Goal: Information Seeking & Learning: Learn about a topic

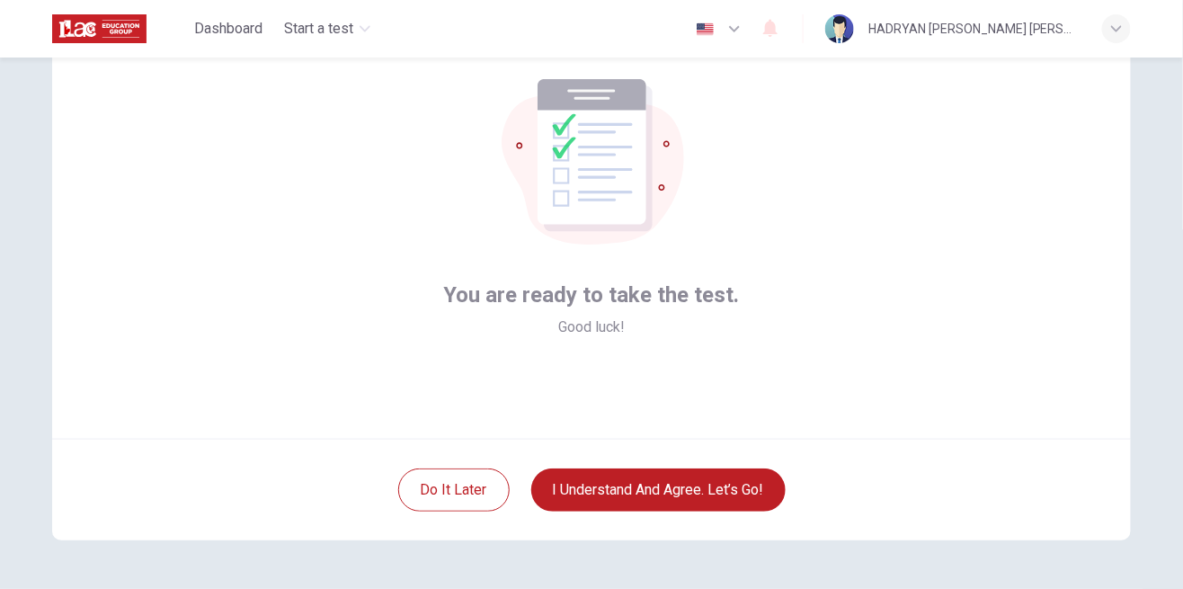
scroll to position [110, 0]
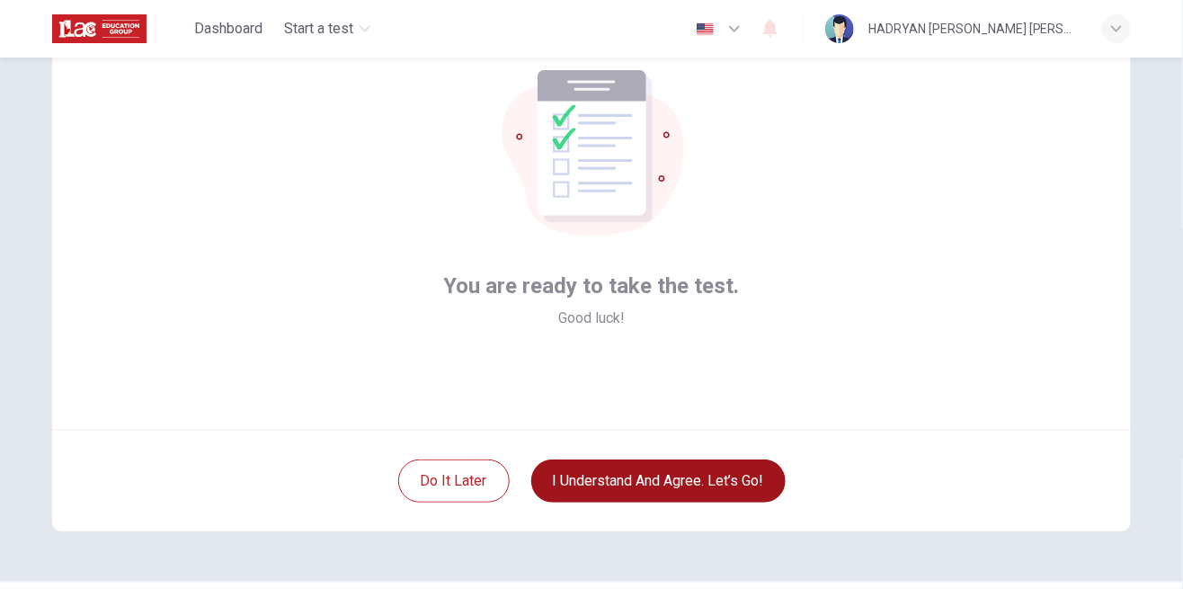
click at [727, 490] on button "I understand and agree. Let’s go!" at bounding box center [658, 480] width 254 height 43
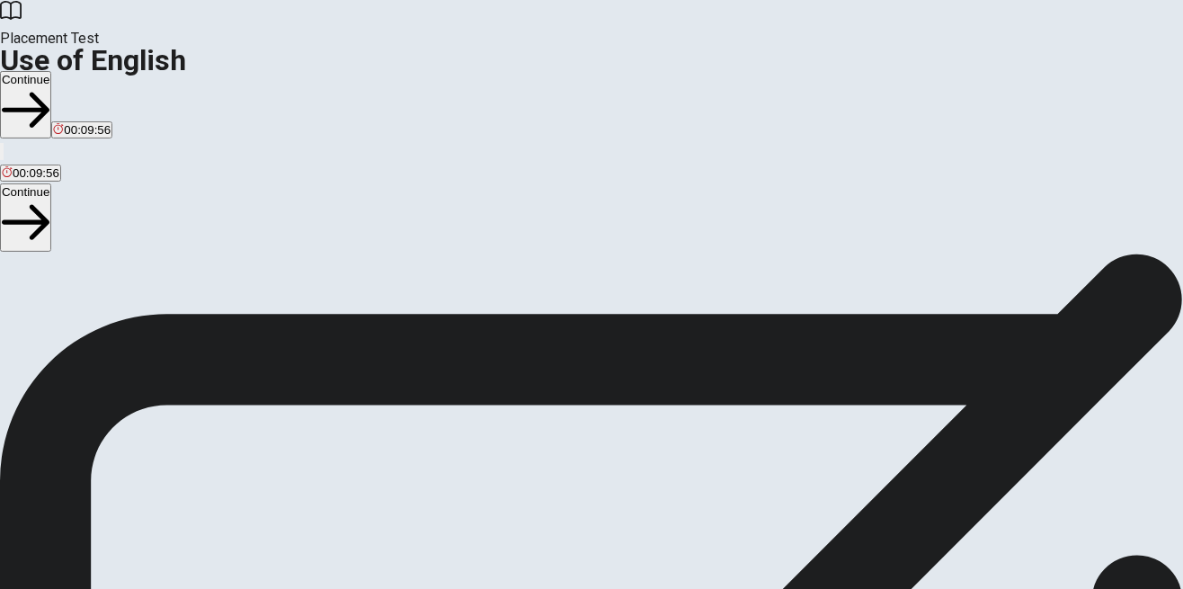
scroll to position [27, 0]
click at [51, 71] on button "Continue" at bounding box center [25, 104] width 51 height 67
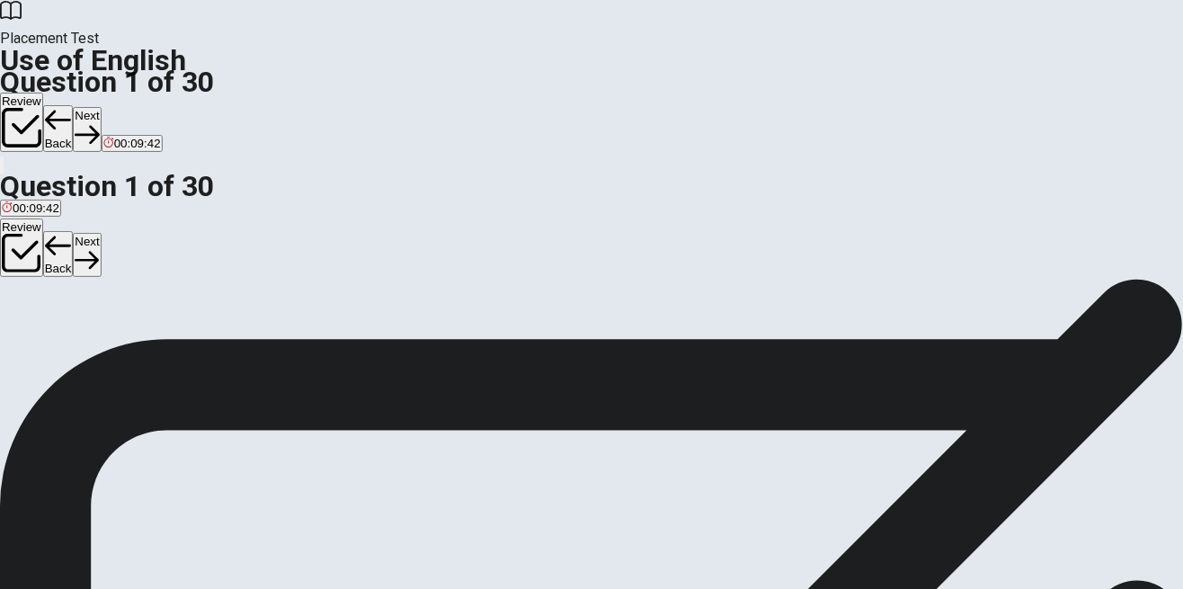
scroll to position [0, 0]
click at [59, 337] on div "B" at bounding box center [43, 330] width 32 height 13
click at [101, 107] on button "Next" at bounding box center [87, 129] width 28 height 44
click at [262, 337] on div "D" at bounding box center [232, 330] width 60 height 13
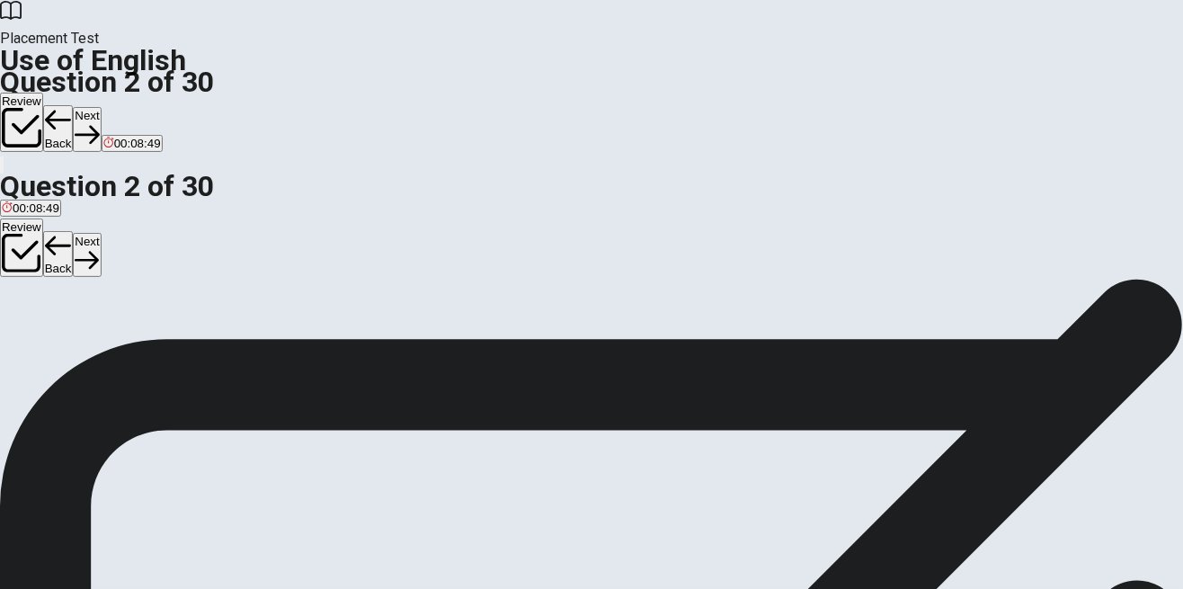
click at [101, 107] on button "Next" at bounding box center [87, 129] width 28 height 44
click at [19, 322] on button "A Do" at bounding box center [9, 337] width 19 height 31
click at [101, 107] on button "Next" at bounding box center [87, 129] width 28 height 44
click at [111, 337] on div "D" at bounding box center [102, 330] width 20 height 13
click at [101, 107] on button "Next" at bounding box center [87, 129] width 28 height 44
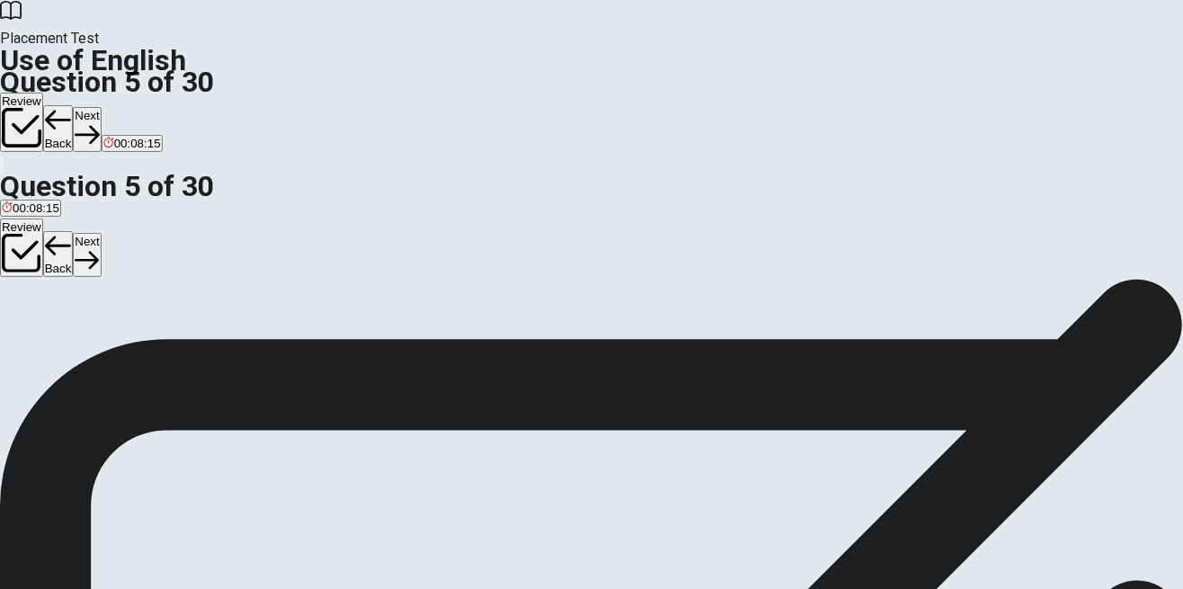
click at [107, 350] on span "going" at bounding box center [92, 343] width 30 height 13
click at [99, 126] on icon "button" at bounding box center [87, 135] width 24 height 18
click at [102, 350] on span "read" at bounding box center [90, 343] width 24 height 13
click at [69, 126] on icon "button" at bounding box center [57, 135] width 24 height 18
click at [171, 352] on button "D leaves" at bounding box center [151, 337] width 39 height 31
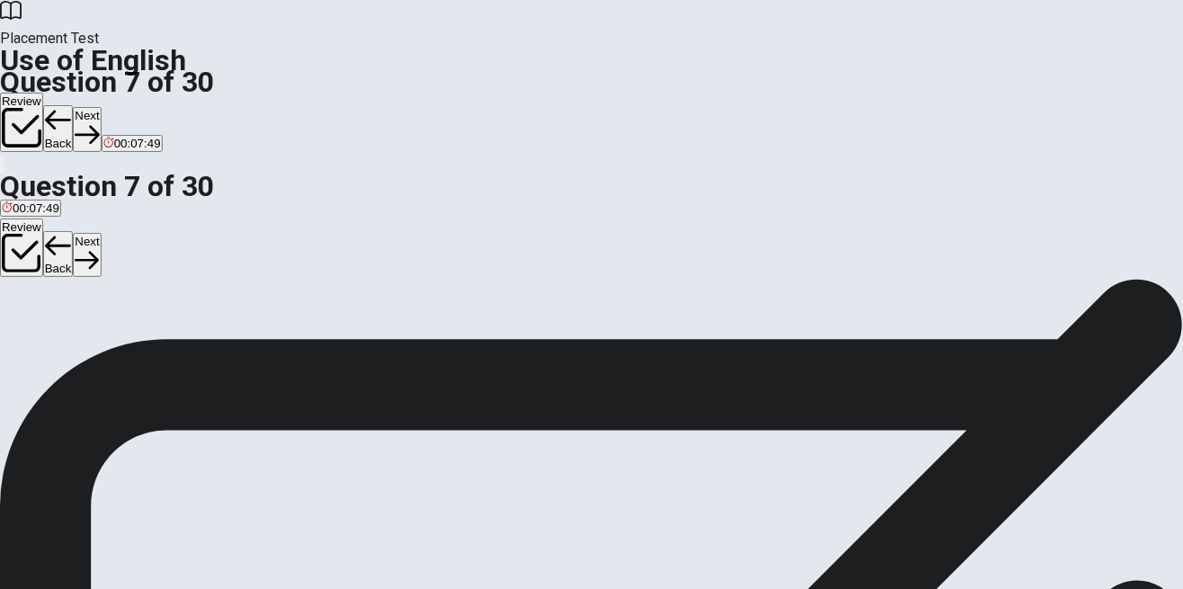
click at [101, 107] on button "Next" at bounding box center [87, 129] width 28 height 44
click at [208, 350] on span "has been" at bounding box center [182, 343] width 49 height 13
click at [114, 352] on button "B have been" at bounding box center [84, 337] width 59 height 31
click at [101, 107] on button "Next" at bounding box center [87, 129] width 28 height 44
click at [59, 352] on button "B warm" at bounding box center [42, 337] width 33 height 31
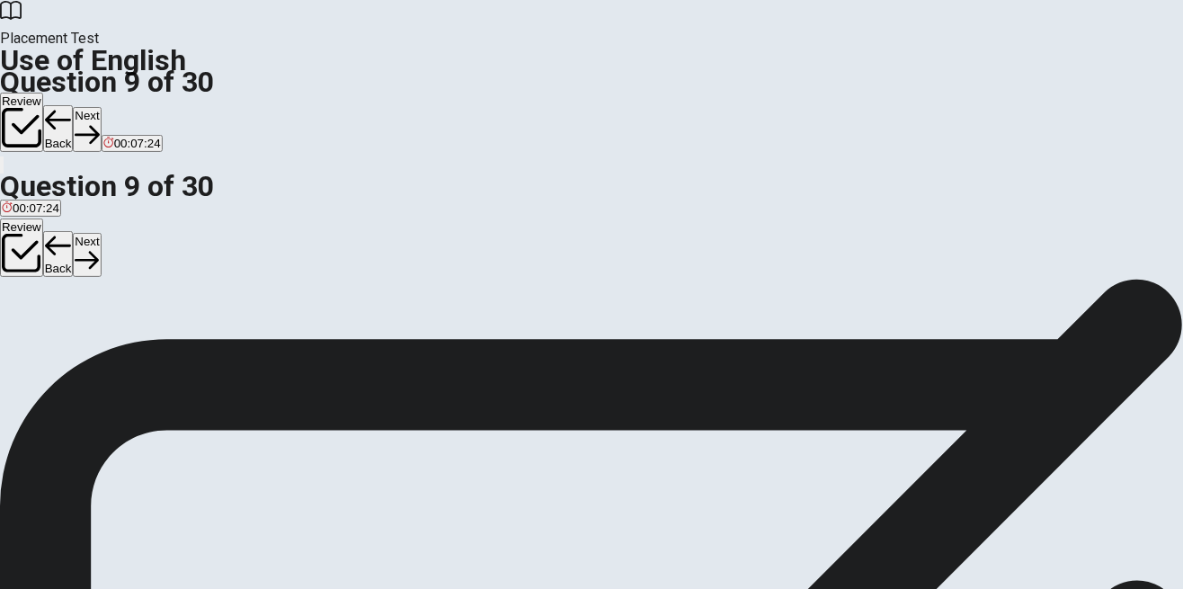
click at [101, 107] on button "Next" at bounding box center [87, 129] width 28 height 44
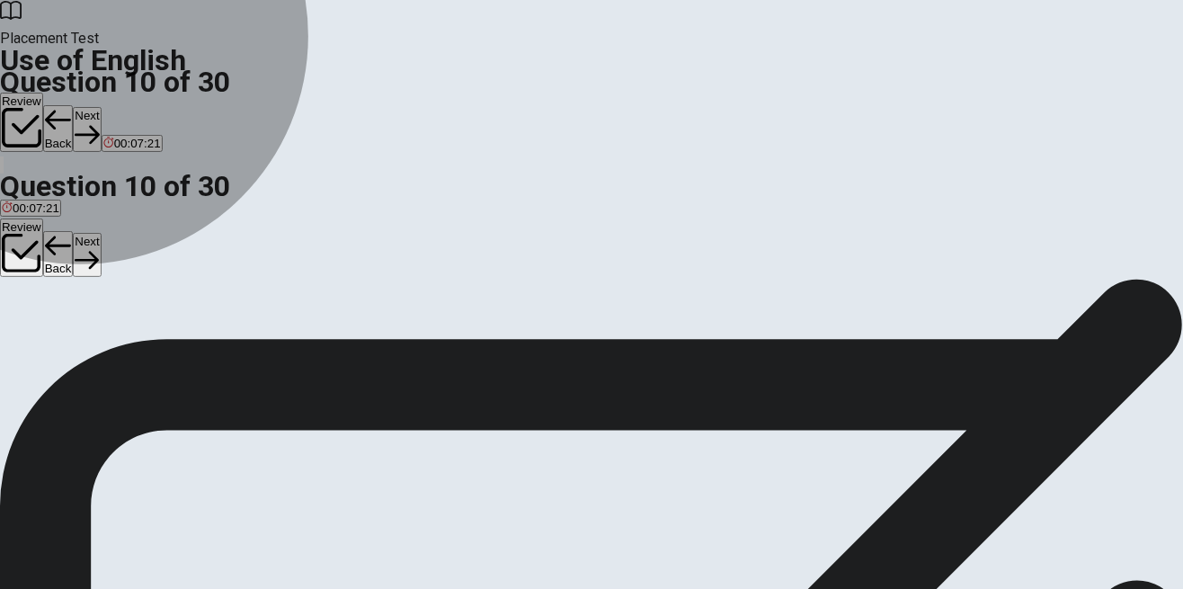
click at [96, 350] on span "sweet" at bounding box center [80, 343] width 31 height 13
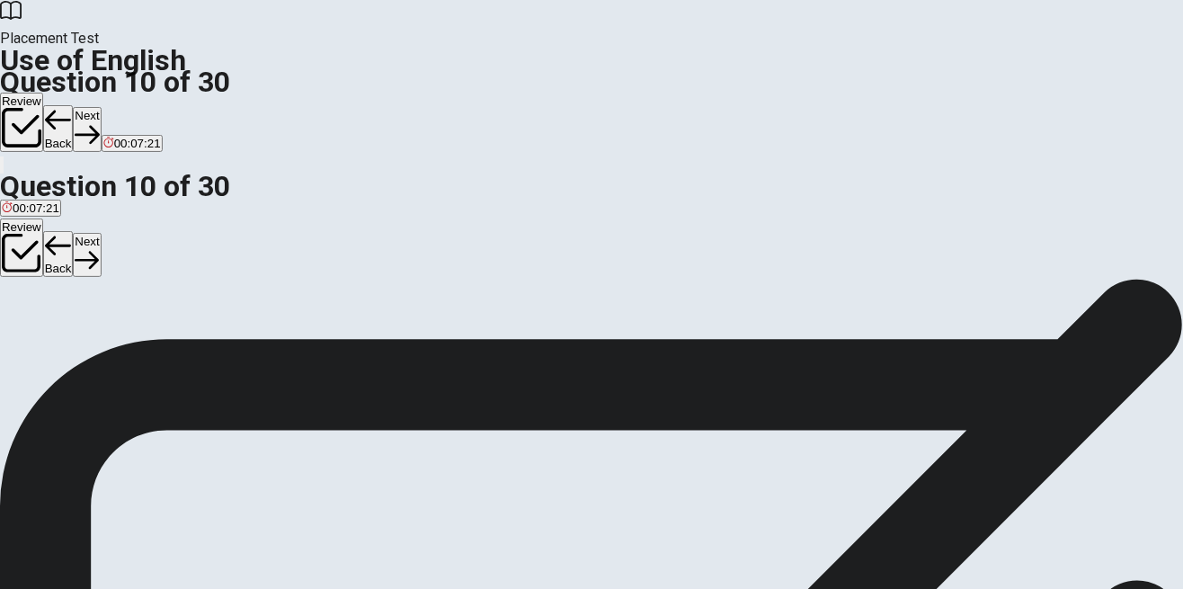
click at [860, 93] on div "Review Back Next 00:07:21" at bounding box center [591, 123] width 1183 height 61
click at [101, 107] on button "Next" at bounding box center [87, 129] width 28 height 44
click at [89, 352] on button "B finished" at bounding box center [66, 337] width 45 height 31
click at [168, 352] on button "D finish" at bounding box center [152, 337] width 31 height 31
click at [71, 107] on button "Next" at bounding box center [57, 129] width 28 height 44
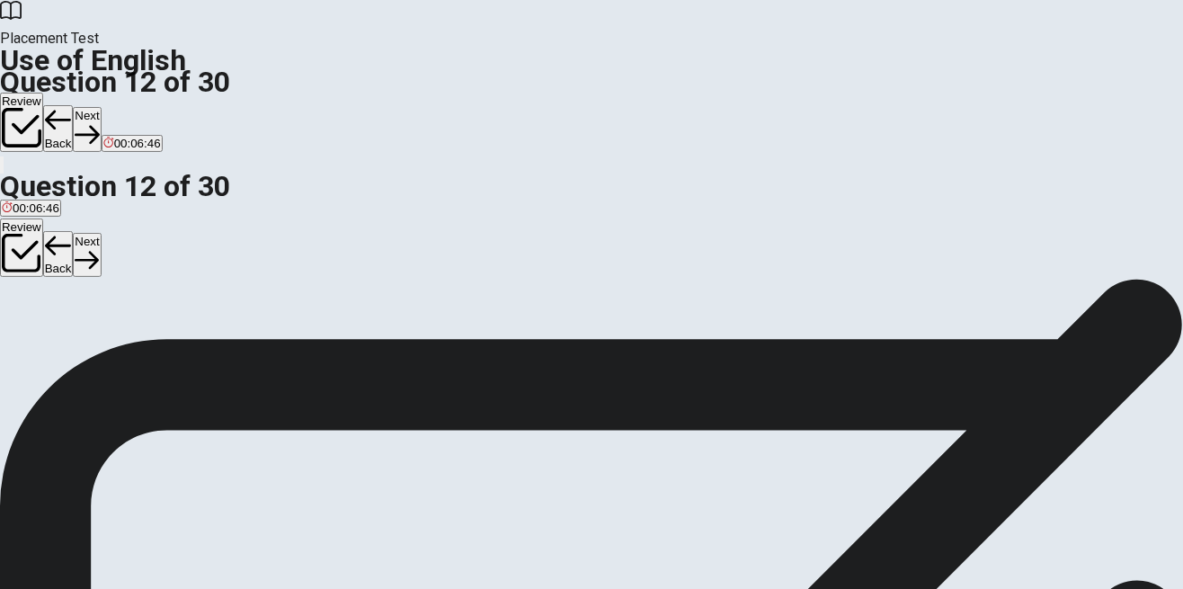
click at [804, 279] on div "Question 12 The opposite of "hard" is ___. A soft B quick C close D near © Copy…" at bounding box center [591, 279] width 1183 height 0
click at [74, 105] on button "Back" at bounding box center [58, 128] width 31 height 47
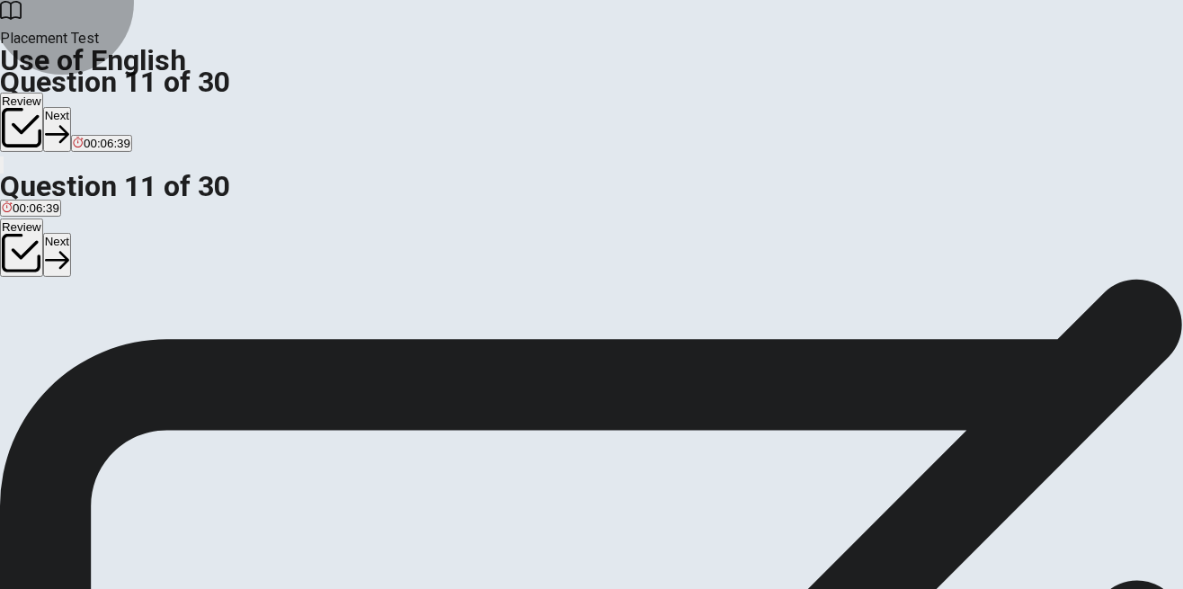
click at [71, 107] on button "Next" at bounding box center [57, 129] width 28 height 44
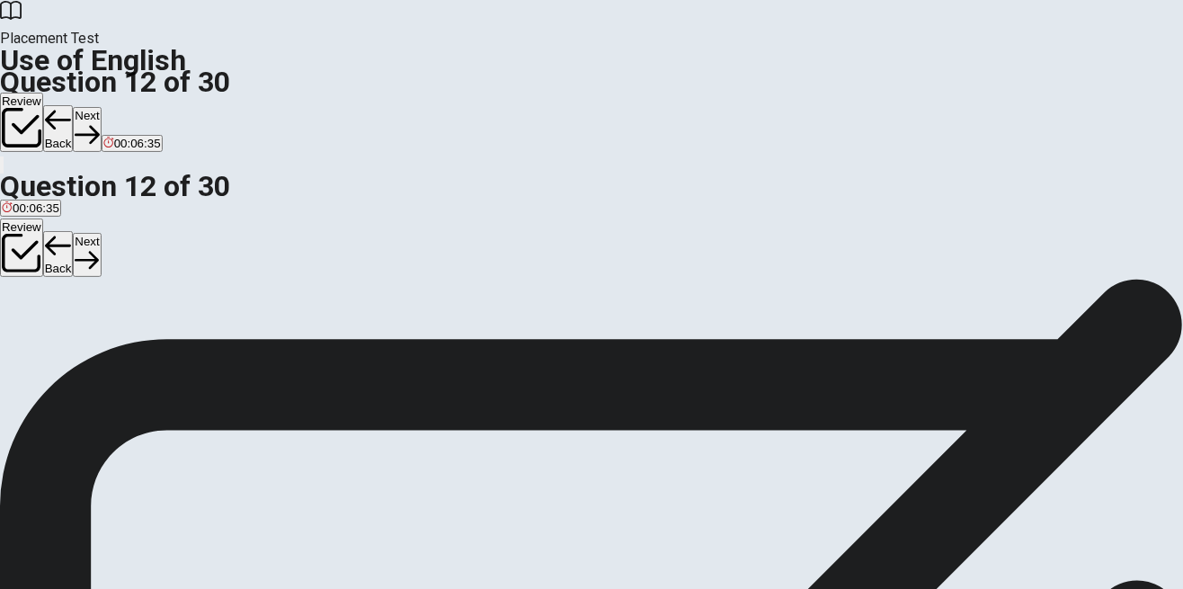
click at [22, 322] on button "A soft" at bounding box center [11, 337] width 22 height 31
click at [101, 107] on button "Next" at bounding box center [87, 129] width 28 height 44
click at [529, 350] on span "to think the same as someone else" at bounding box center [436, 343] width 185 height 13
click at [101, 107] on button "Next" at bounding box center [87, 129] width 28 height 44
click at [133, 350] on span "zoo" at bounding box center [123, 343] width 20 height 13
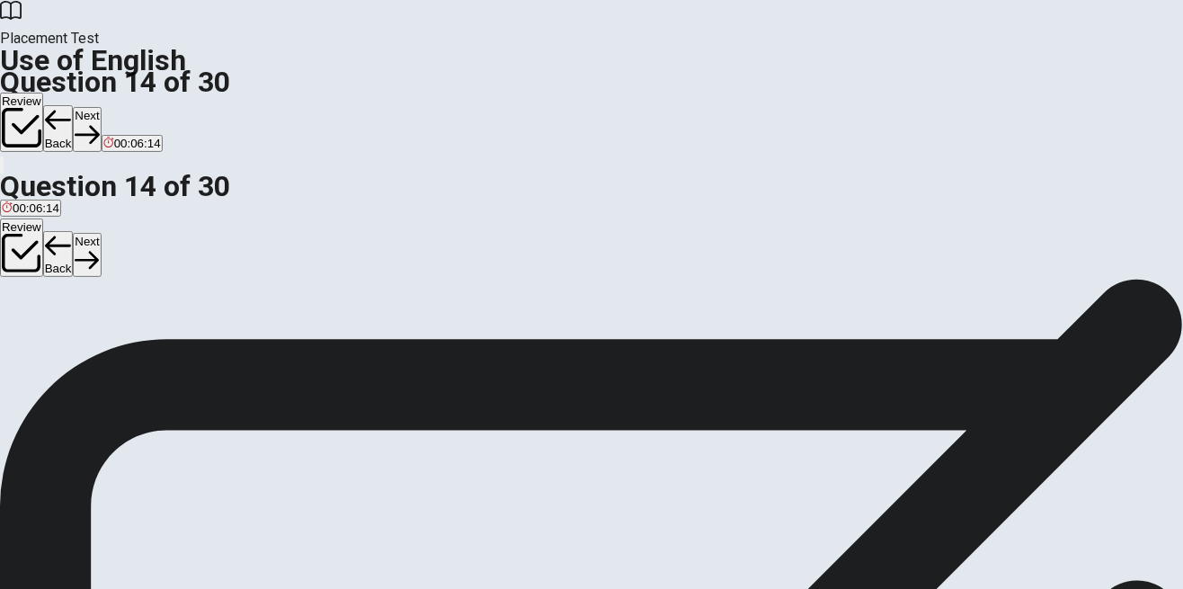
click at [99, 122] on icon "button" at bounding box center [87, 134] width 24 height 24
click at [111, 350] on span "cap" at bounding box center [102, 343] width 20 height 13
click at [99, 122] on icon "button" at bounding box center [87, 134] width 24 height 24
click at [129, 350] on span "will meet" at bounding box center [105, 343] width 47 height 13
click at [69, 126] on icon "button" at bounding box center [57, 135] width 24 height 18
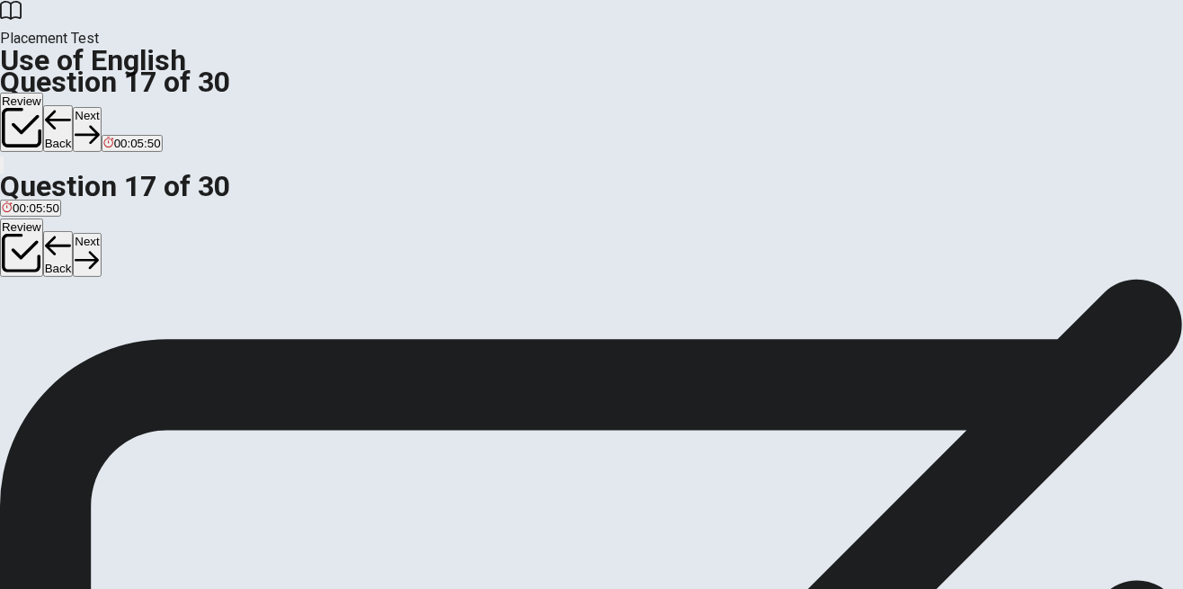
click at [27, 322] on button "A start" at bounding box center [13, 337] width 27 height 31
click at [99, 122] on icon "button" at bounding box center [87, 134] width 24 height 24
click at [40, 322] on button "A difficult" at bounding box center [20, 337] width 40 height 31
click at [101, 107] on button "Next" at bounding box center [87, 129] width 28 height 44
click at [45, 322] on button "A cooking" at bounding box center [22, 337] width 45 height 31
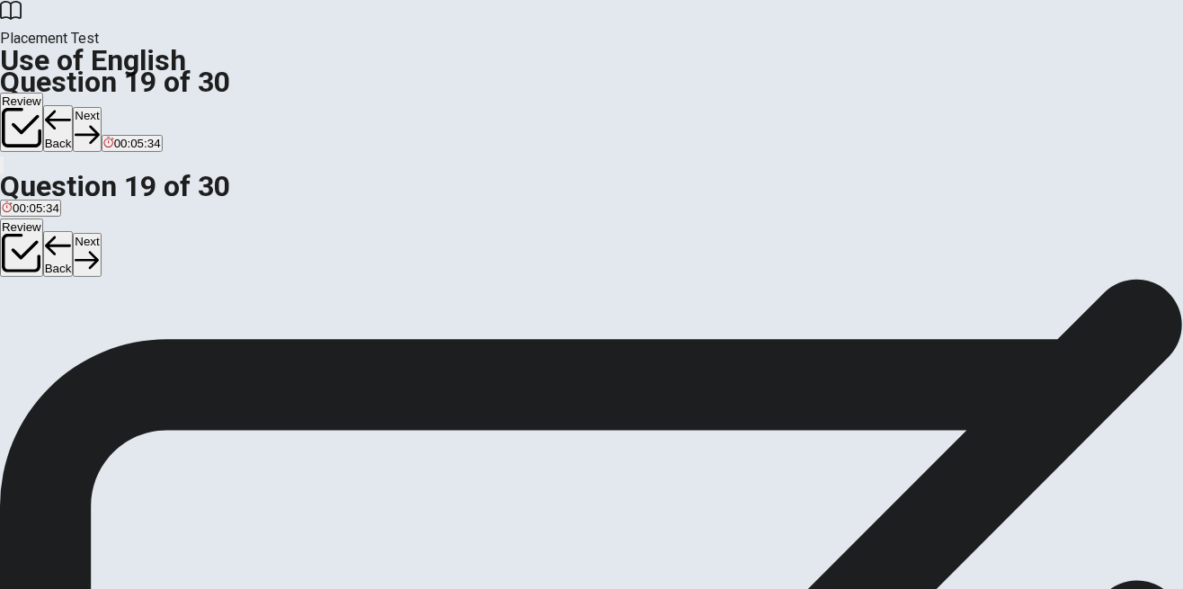
click at [178, 352] on button "D was cooking" at bounding box center [143, 337] width 69 height 31
click at [101, 107] on button "Next" at bounding box center [87, 129] width 28 height 44
click at [74, 105] on button "Back" at bounding box center [58, 128] width 31 height 47
click at [109, 352] on button "C cooks" at bounding box center [91, 337] width 35 height 31
click at [101, 107] on button "Next" at bounding box center [87, 129] width 28 height 44
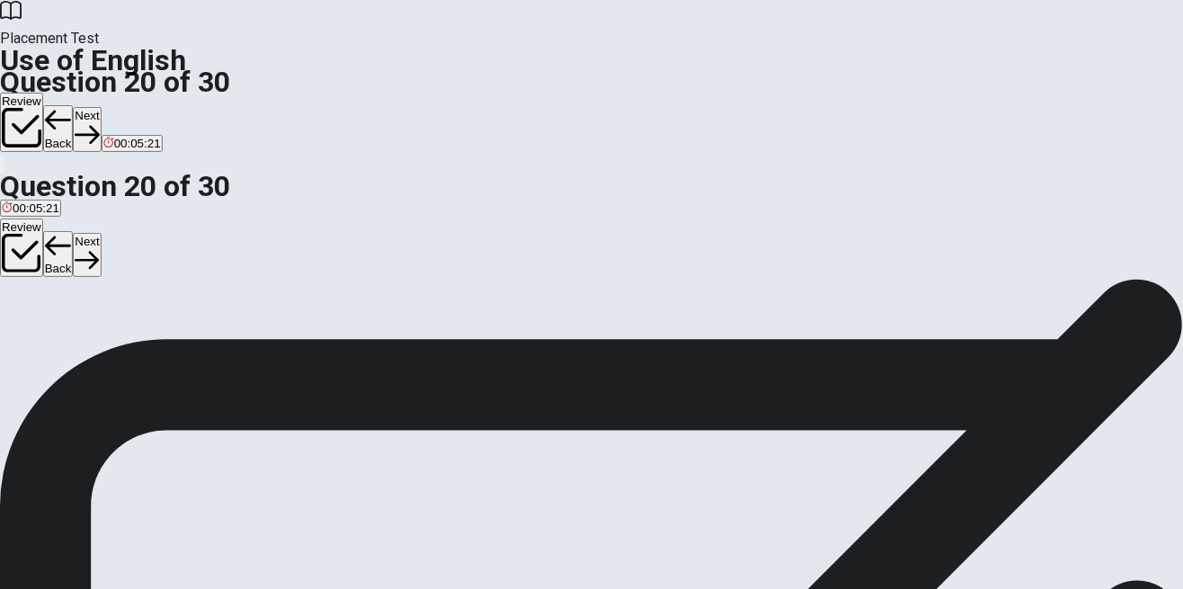
click at [97, 322] on button "A has been reviews" at bounding box center [48, 337] width 97 height 31
click at [101, 107] on button "Next" at bounding box center [87, 129] width 28 height 44
click at [139, 350] on span "would buy" at bounding box center [112, 343] width 54 height 13
click at [69, 122] on icon "button" at bounding box center [57, 134] width 24 height 24
click at [81, 337] on span "change slightly" at bounding box center [41, 343] width 79 height 13
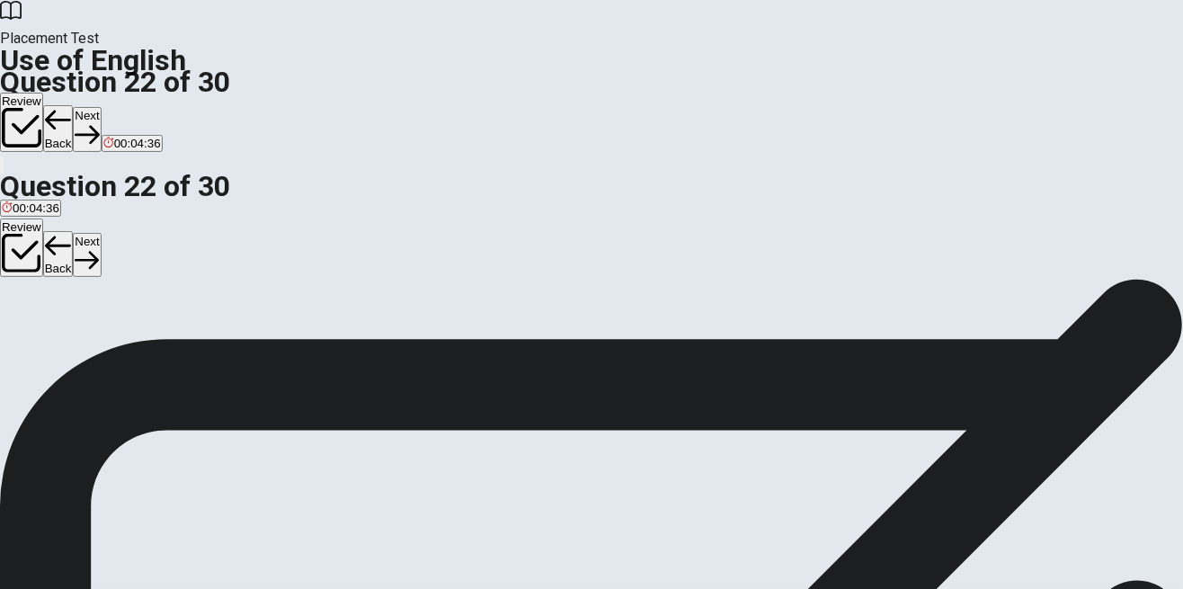
click at [101, 107] on button "Next" at bounding box center [87, 129] width 28 height 44
click at [171, 352] on button "C plan" at bounding box center [158, 337] width 26 height 31
click at [101, 107] on button "Next" at bounding box center [87, 129] width 28 height 44
click at [260, 350] on span "handed down over time" at bounding box center [197, 343] width 125 height 13
click at [101, 107] on button "Next" at bounding box center [87, 129] width 28 height 44
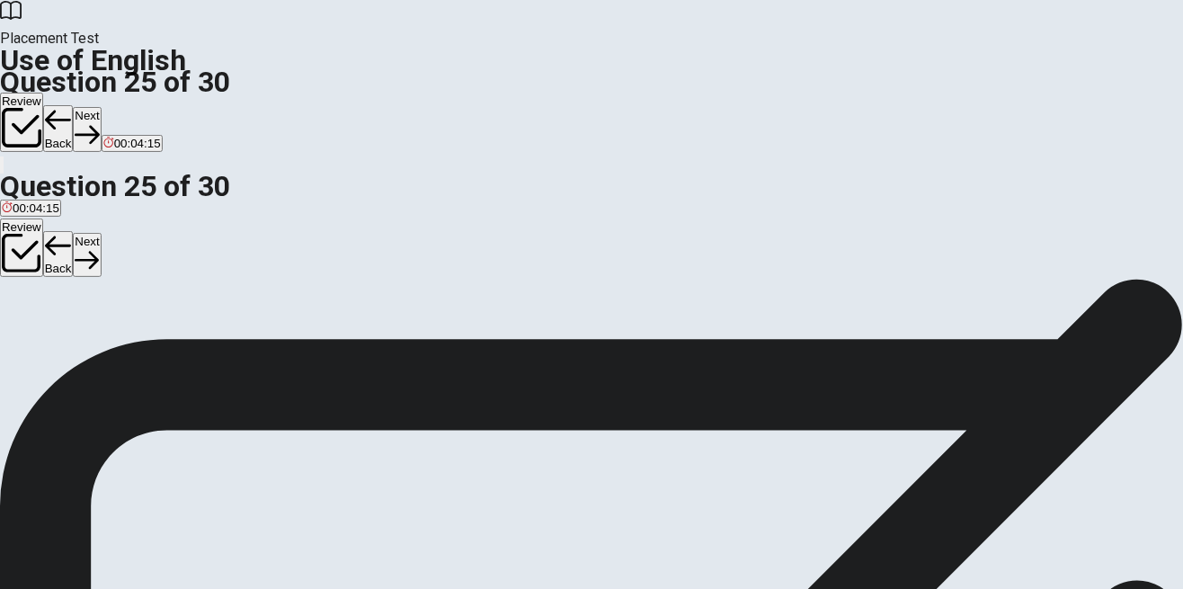
click at [197, 350] on span "easy to use" at bounding box center [166, 343] width 61 height 13
click at [101, 107] on button "Next" at bounding box center [87, 129] width 28 height 44
click at [31, 322] on button "A Have" at bounding box center [15, 337] width 31 height 31
click at [71, 107] on button "Next" at bounding box center [57, 129] width 28 height 44
click at [158, 352] on button "D medicine" at bounding box center [132, 337] width 51 height 31
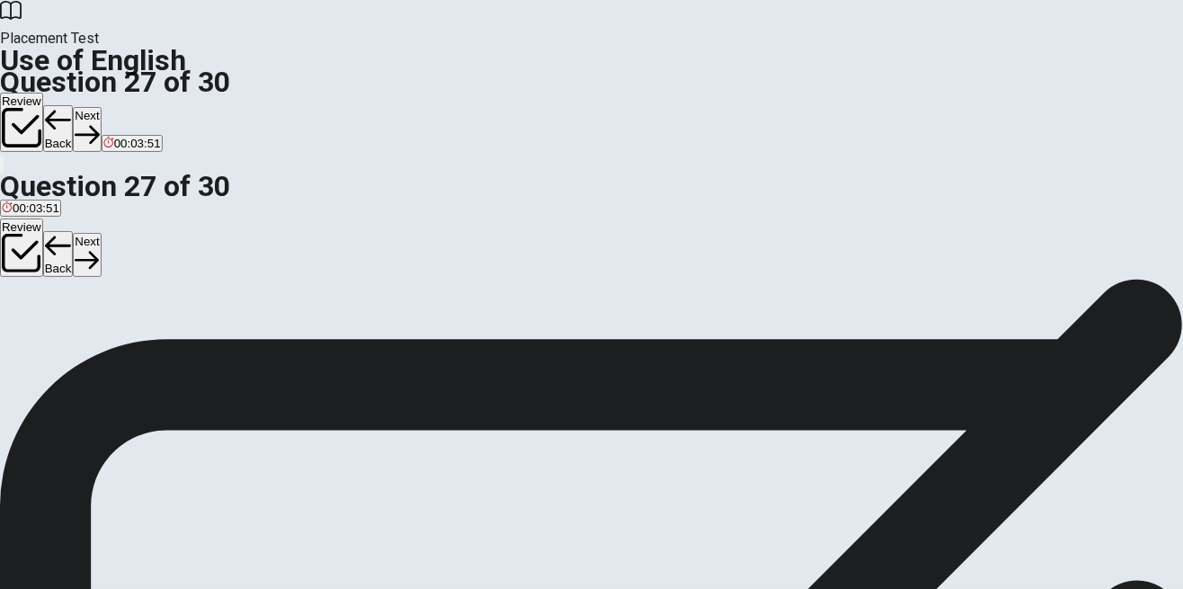
click at [101, 107] on button "Next" at bounding box center [87, 129] width 28 height 44
click at [51, 352] on button "B easy" at bounding box center [36, 337] width 29 height 31
click at [101, 107] on button "Next" at bounding box center [87, 129] width 28 height 44
click at [137, 352] on button "D go" at bounding box center [128, 337] width 17 height 31
click at [99, 126] on icon "button" at bounding box center [87, 135] width 24 height 18
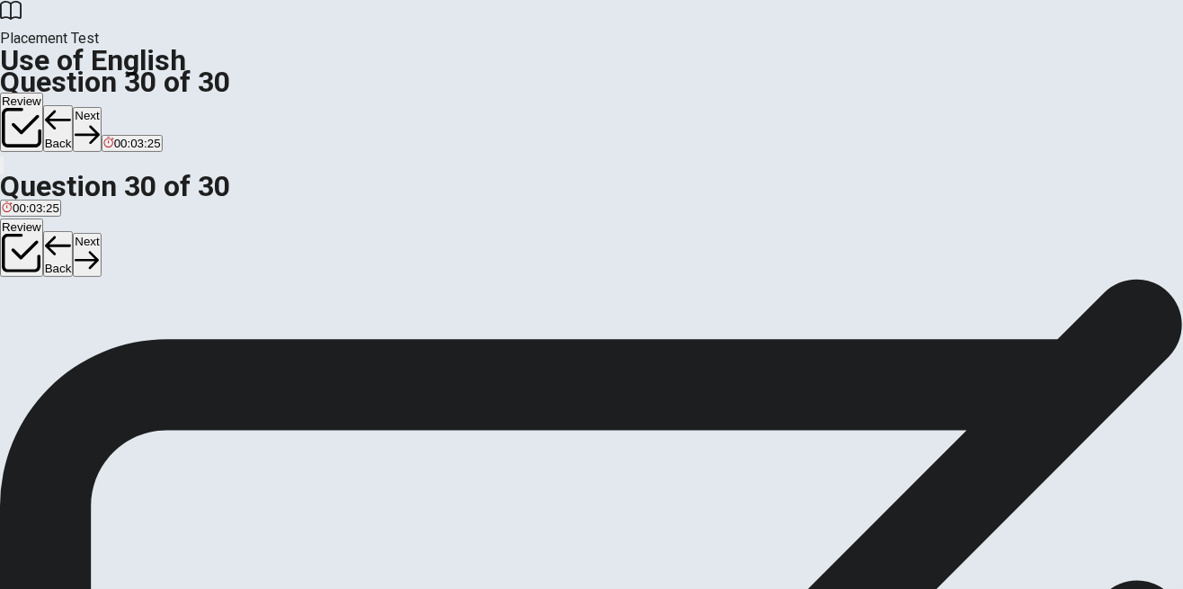
click at [17, 322] on button "A be" at bounding box center [8, 337] width 17 height 31
click at [101, 107] on button "Next" at bounding box center [87, 129] width 28 height 44
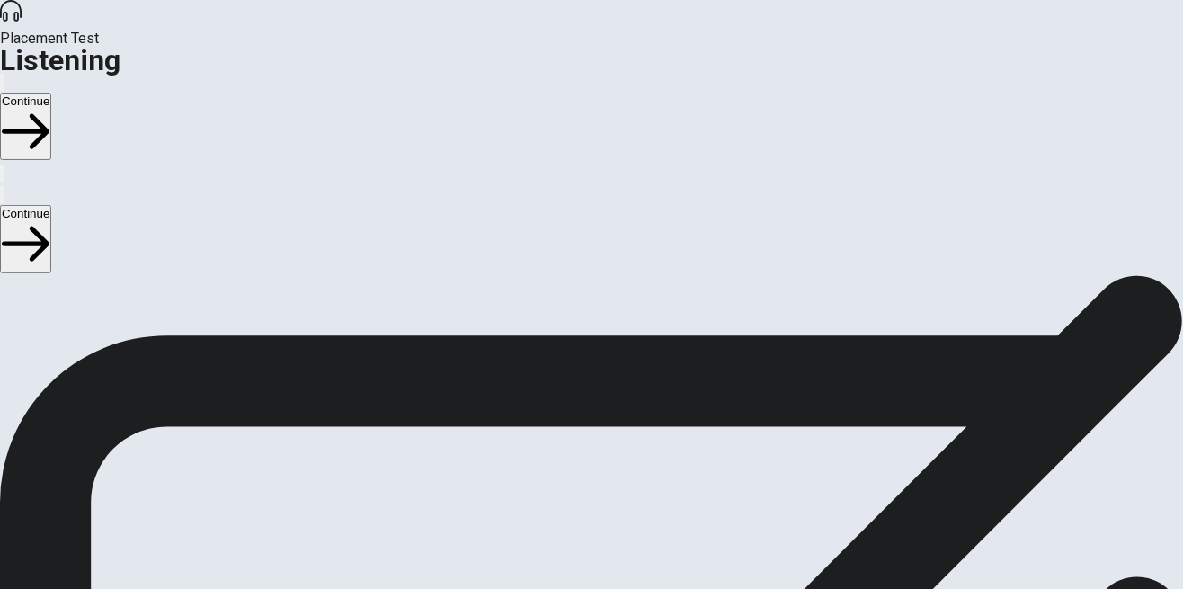
scroll to position [0, 0]
click at [49, 108] on icon "button" at bounding box center [26, 132] width 48 height 48
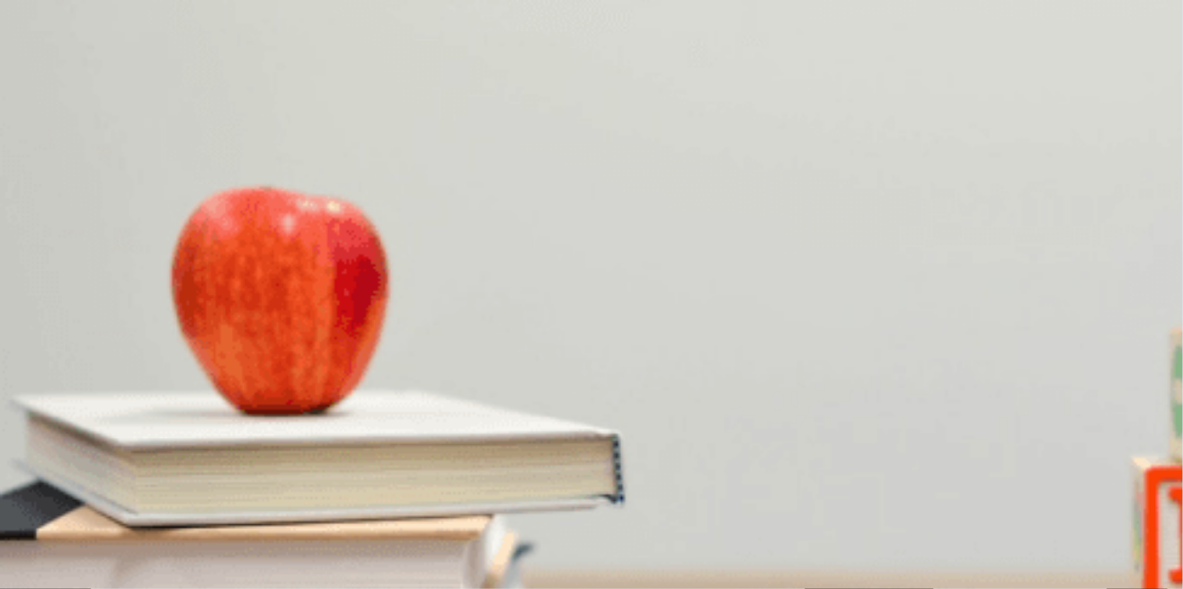
click at [159, 340] on button "B For a few hours" at bounding box center [115, 355] width 87 height 31
click at [43, 415] on button "A 10 a.m." at bounding box center [21, 430] width 43 height 31
click at [66, 491] on button "A The woman" at bounding box center [33, 506] width 66 height 31
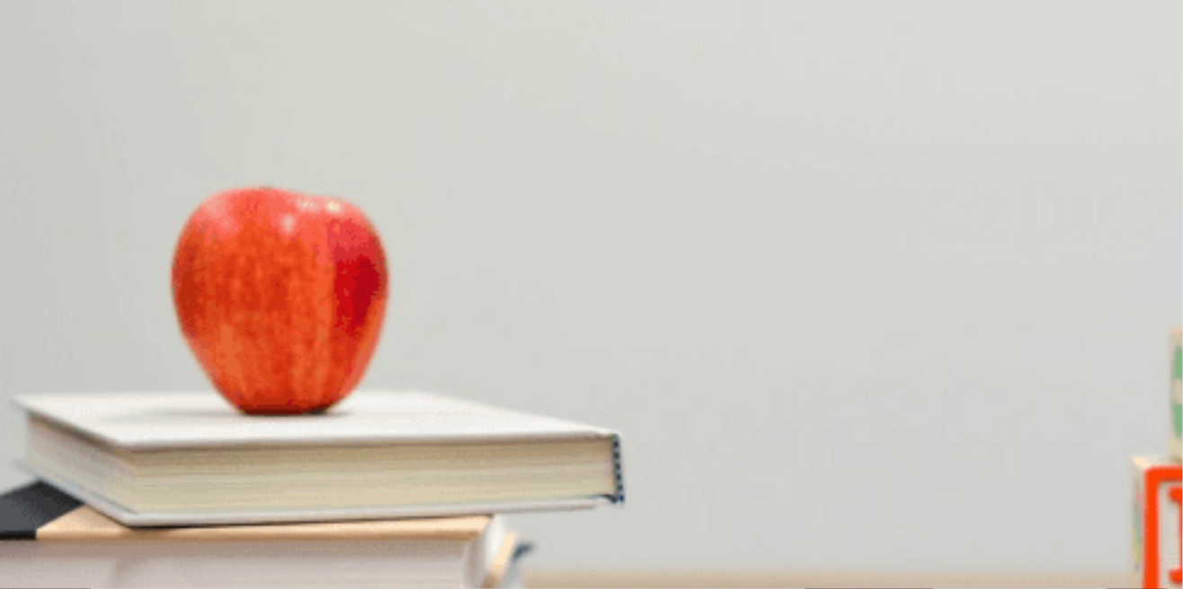
scroll to position [1406, 0]
click at [71, 566] on button "A At the library" at bounding box center [35, 581] width 71 height 31
click at [304, 430] on button "C For an upcoming exam" at bounding box center [241, 445] width 126 height 31
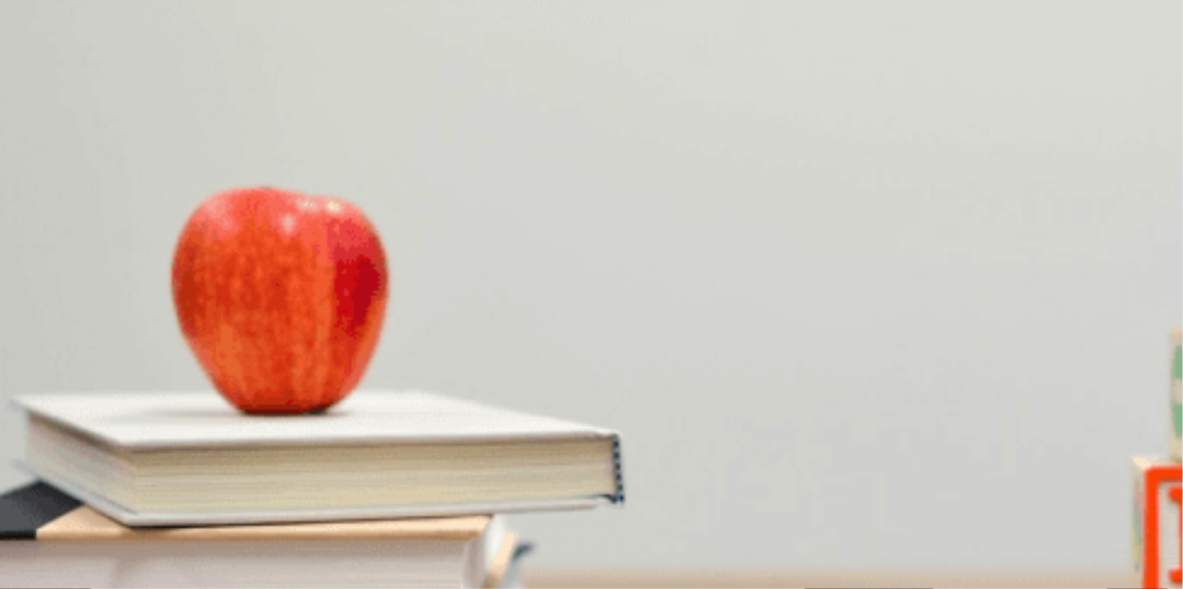
click at [49, 114] on icon "button" at bounding box center [26, 132] width 48 height 36
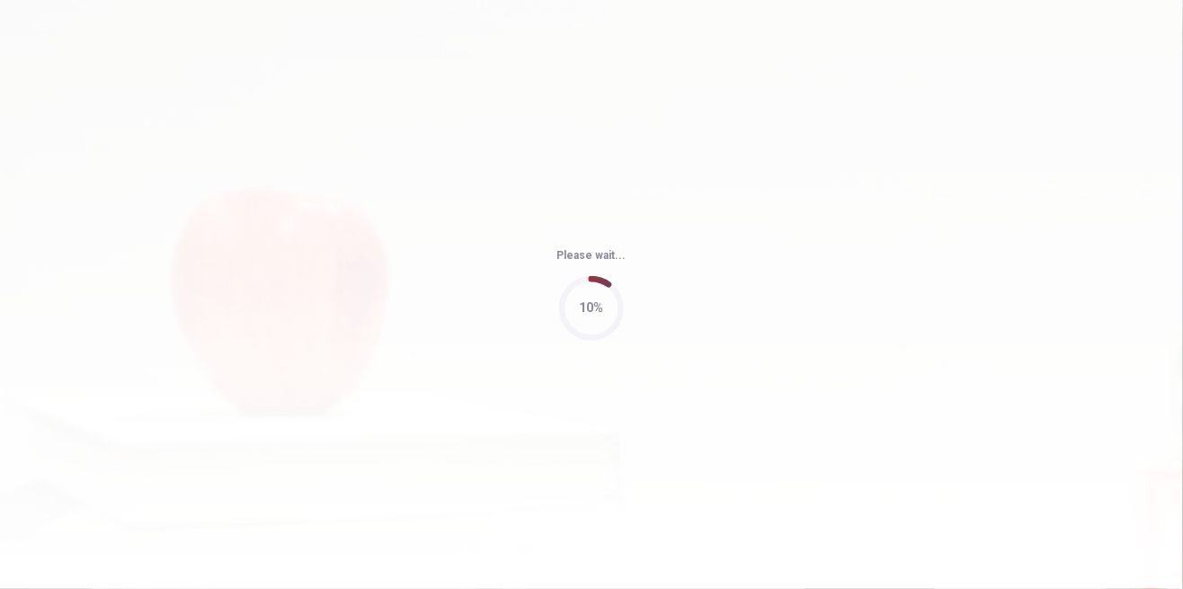
type input "76"
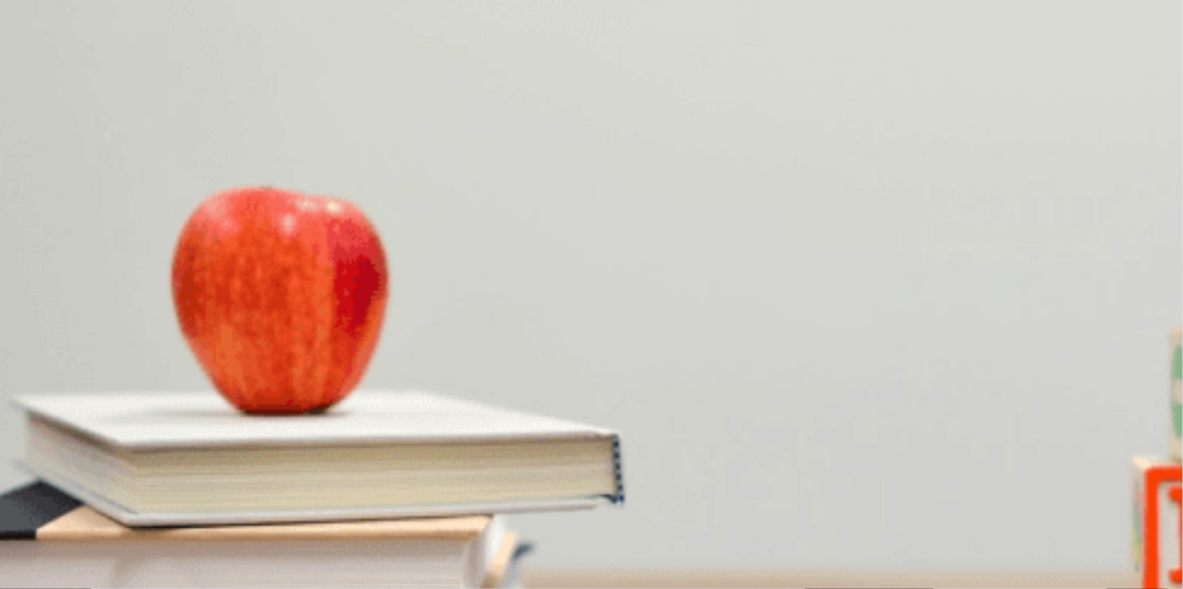
scroll to position [577, 0]
click at [467, 415] on button "D By working overtime" at bounding box center [411, 430] width 111 height 31
click at [184, 566] on button "C More focus" at bounding box center [152, 581] width 63 height 31
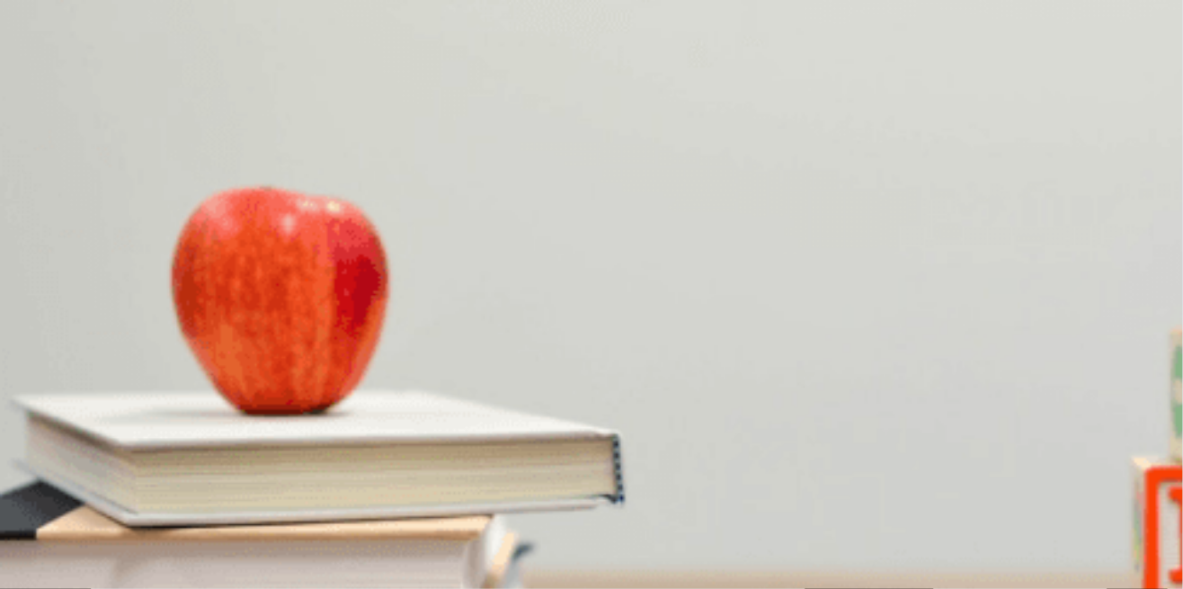
click at [232, 512] on button "D Confident" at bounding box center [204, 527] width 55 height 31
click at [399, 392] on button "D Work fewer hours" at bounding box center [350, 376] width 97 height 31
click at [501, 347] on button "C If they have everything they need" at bounding box center [411, 331] width 180 height 31
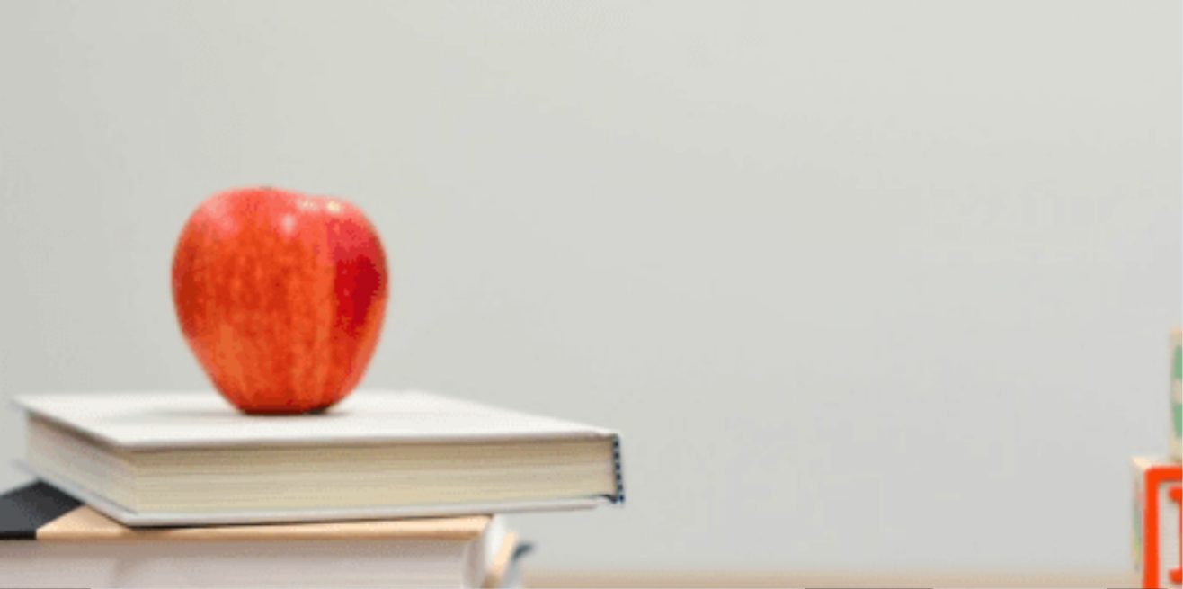
click at [144, 316] on button "A If they need more supplies" at bounding box center [72, 331] width 144 height 31
click at [176, 452] on button "C Concerned" at bounding box center [145, 467] width 62 height 31
click at [115, 483] on button "B Excited" at bounding box center [93, 467] width 43 height 31
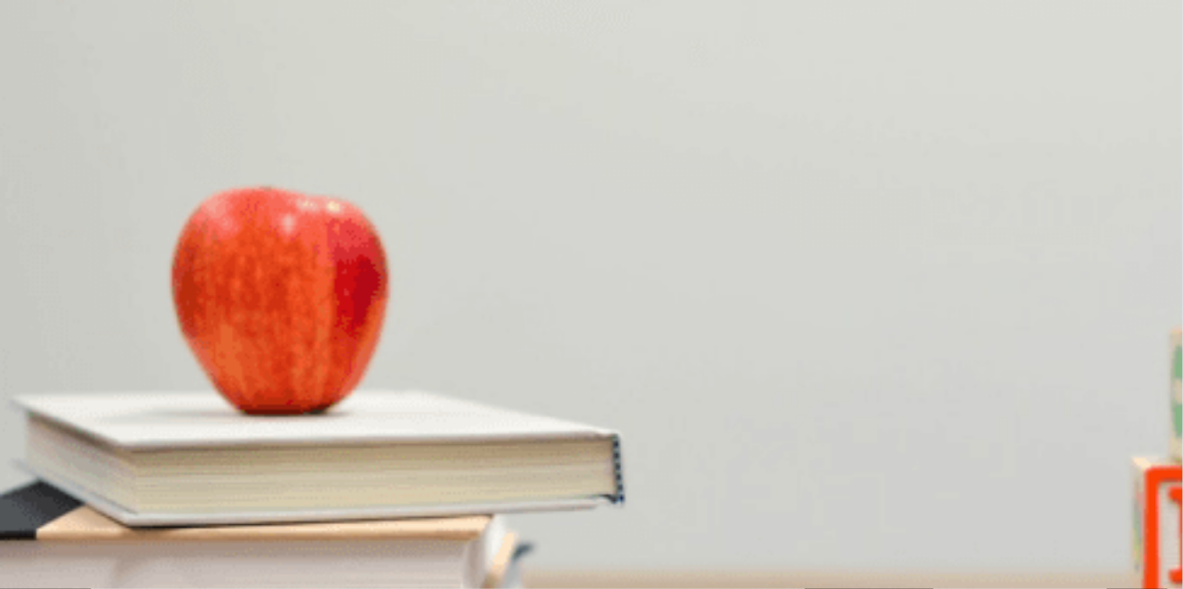
scroll to position [0, 0]
click at [51, 93] on button "Continue" at bounding box center [25, 126] width 51 height 67
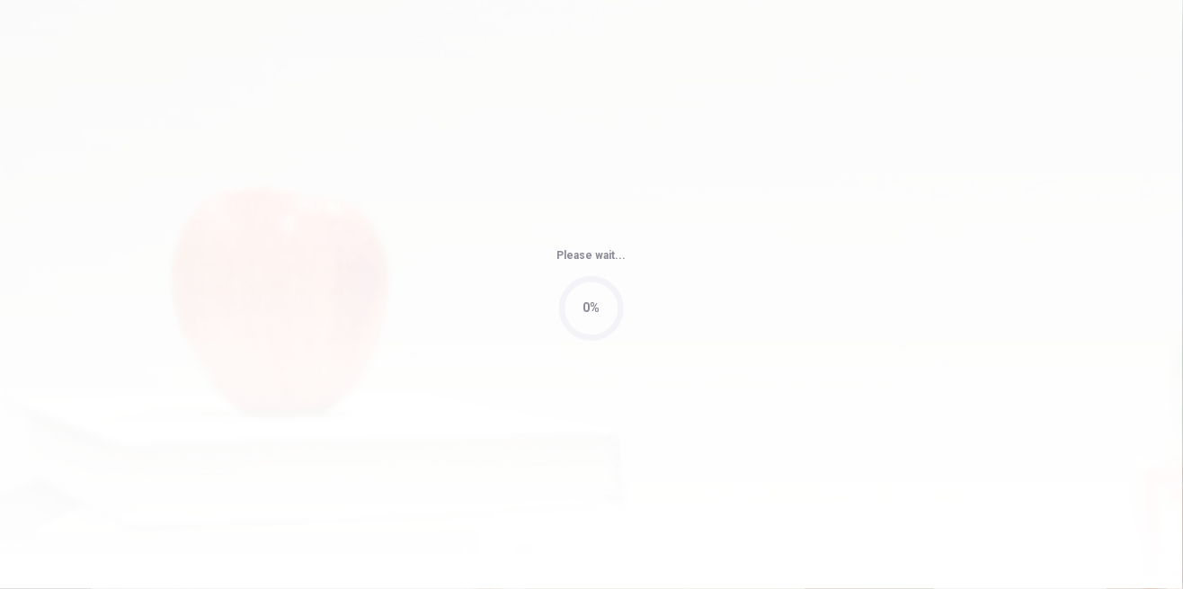
type input "65"
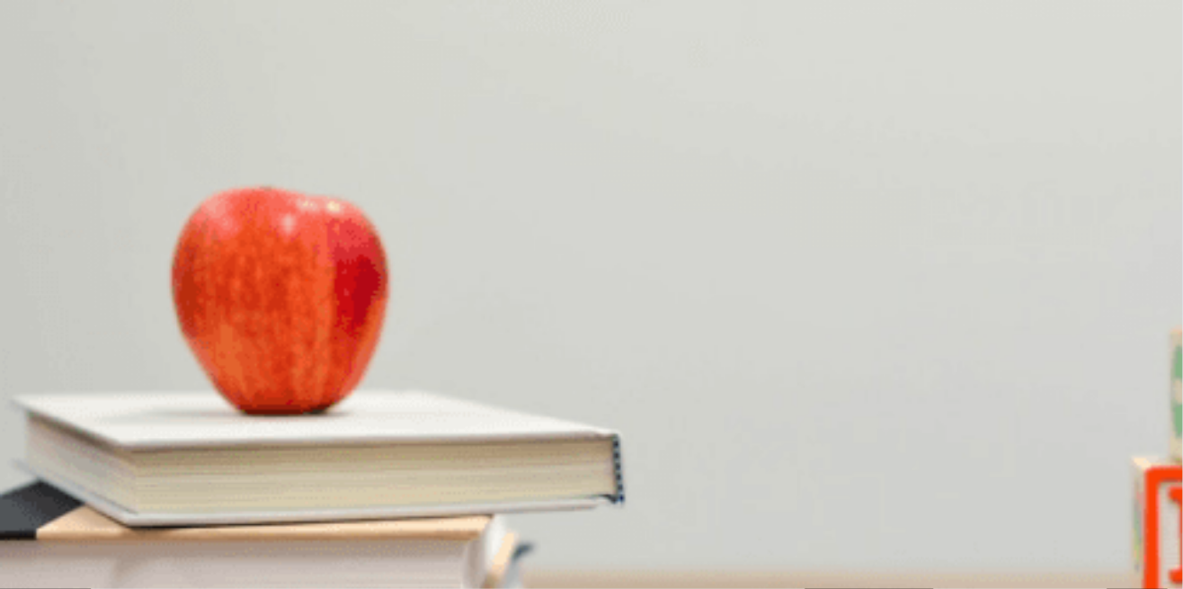
scroll to position [1661, 0]
click at [332, 566] on button "D He is excited" at bounding box center [296, 581] width 72 height 31
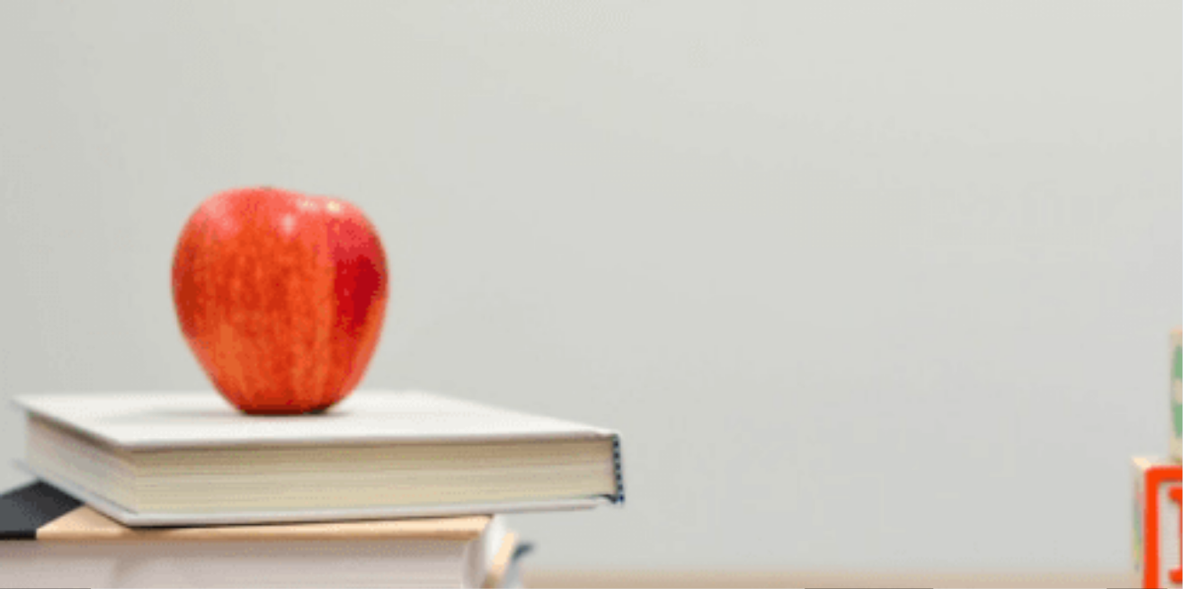
click at [208, 491] on button "B It has beautiful views" at bounding box center [150, 506] width 115 height 31
click at [93, 340] on button "A 30 minutes away" at bounding box center [46, 355] width 93 height 31
click at [338, 446] on button "D Early in the morning" at bounding box center [282, 430] width 111 height 31
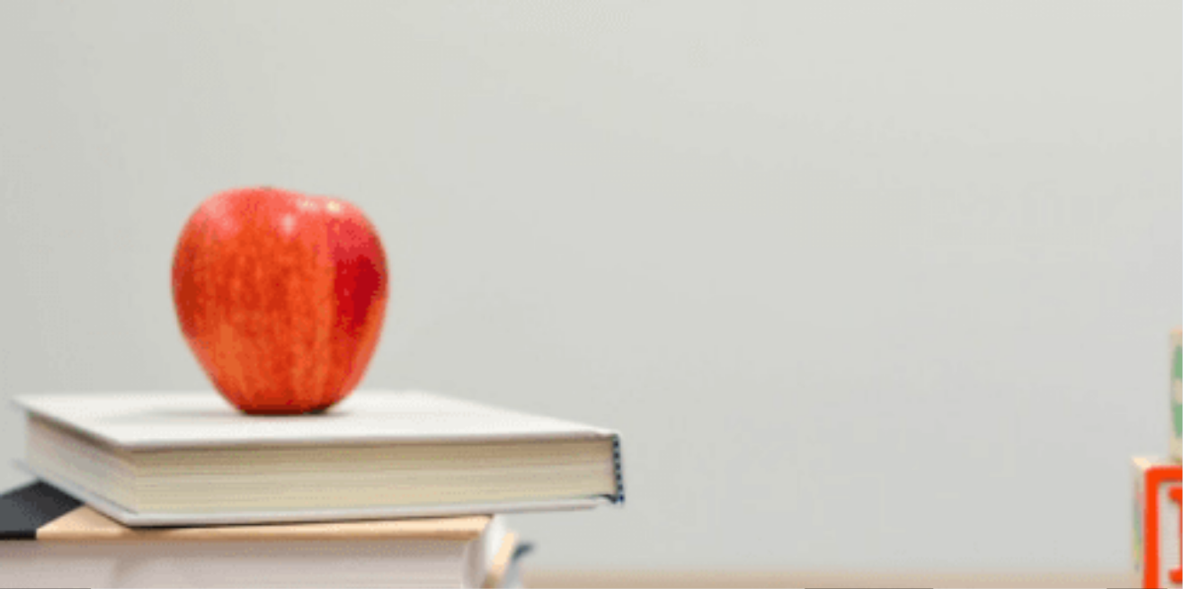
click at [51, 93] on button "Continue" at bounding box center [25, 126] width 51 height 67
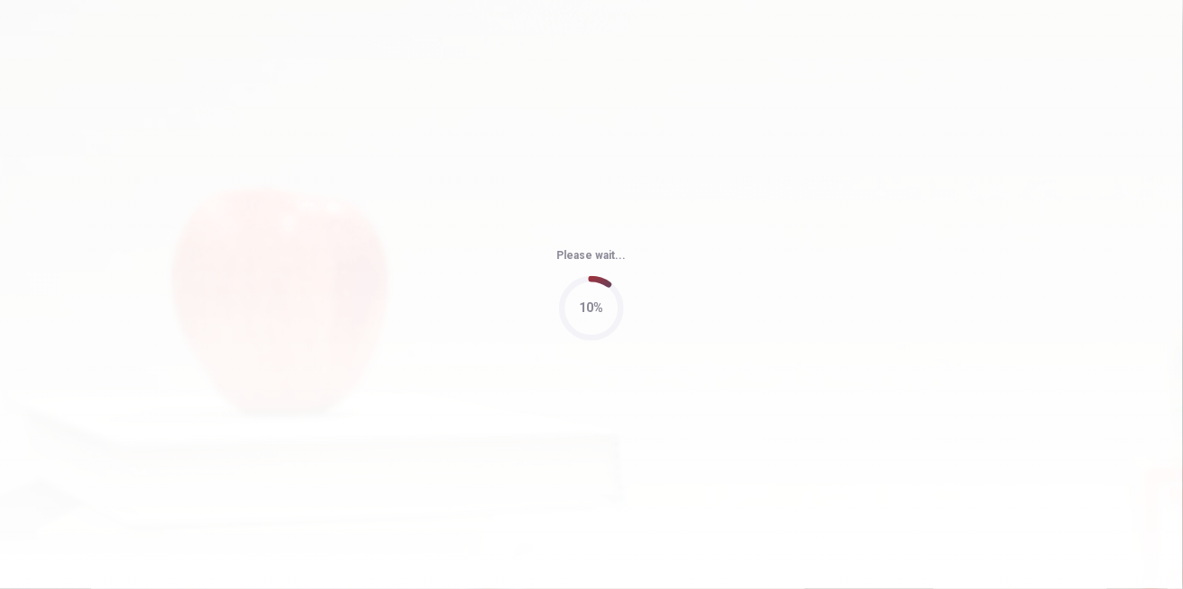
type input "50"
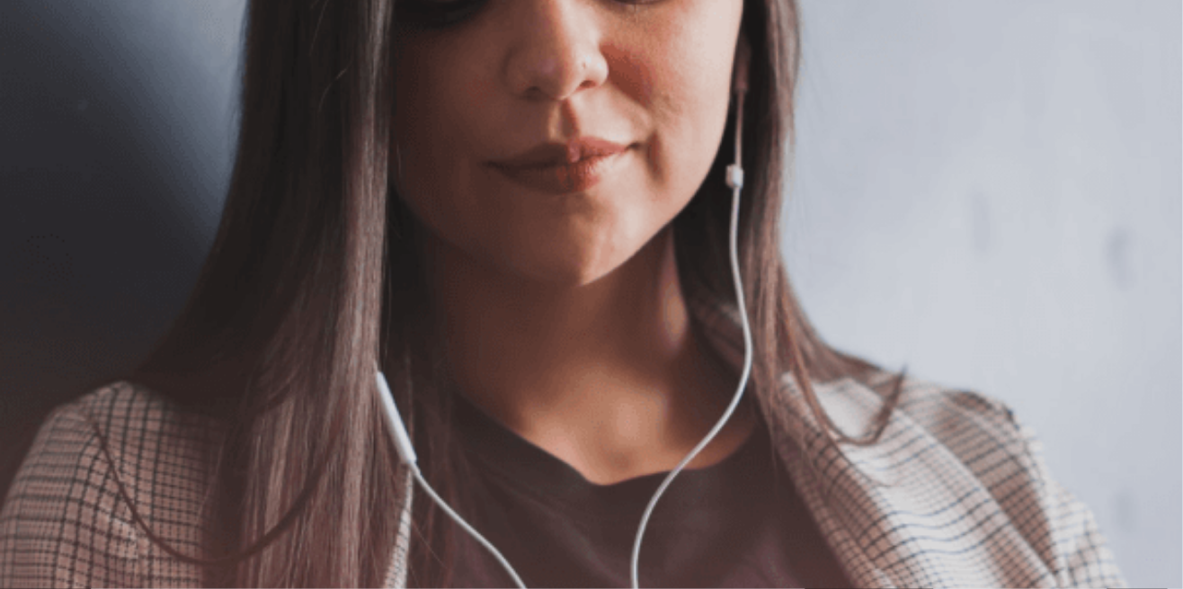
scroll to position [225, 0]
click at [51, 93] on button "Continue" at bounding box center [25, 126] width 51 height 67
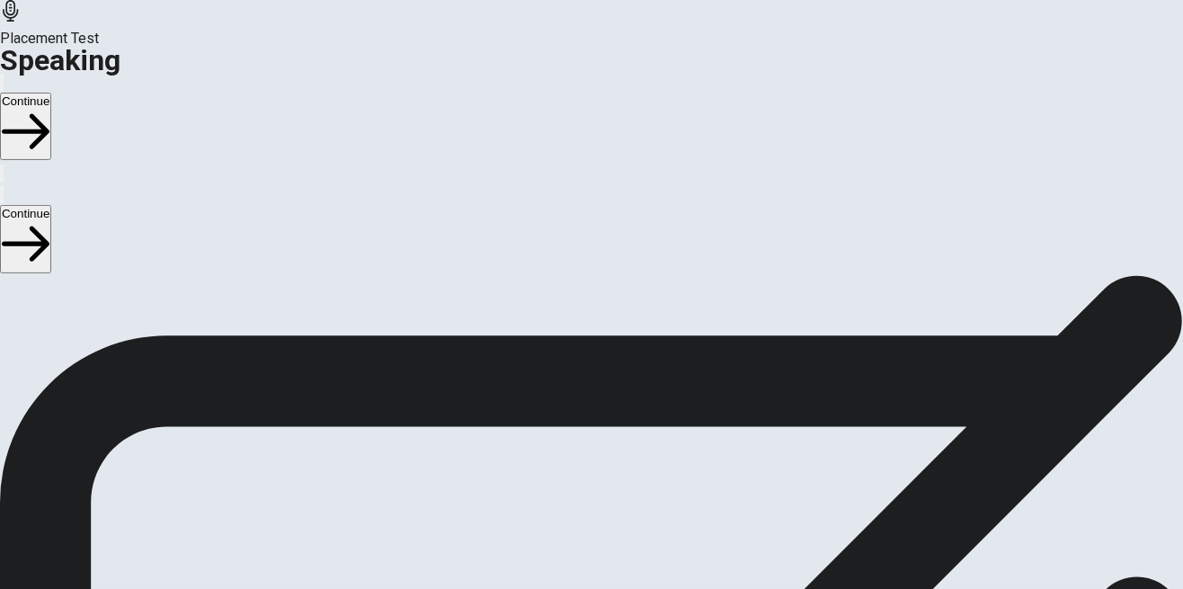
click at [572, 411] on button "Play Audio" at bounding box center [570, 419] width 4 height 17
click at [590, 423] on icon "Pause Audio" at bounding box center [581, 434] width 19 height 22
click at [51, 93] on button "Continue" at bounding box center [25, 126] width 51 height 67
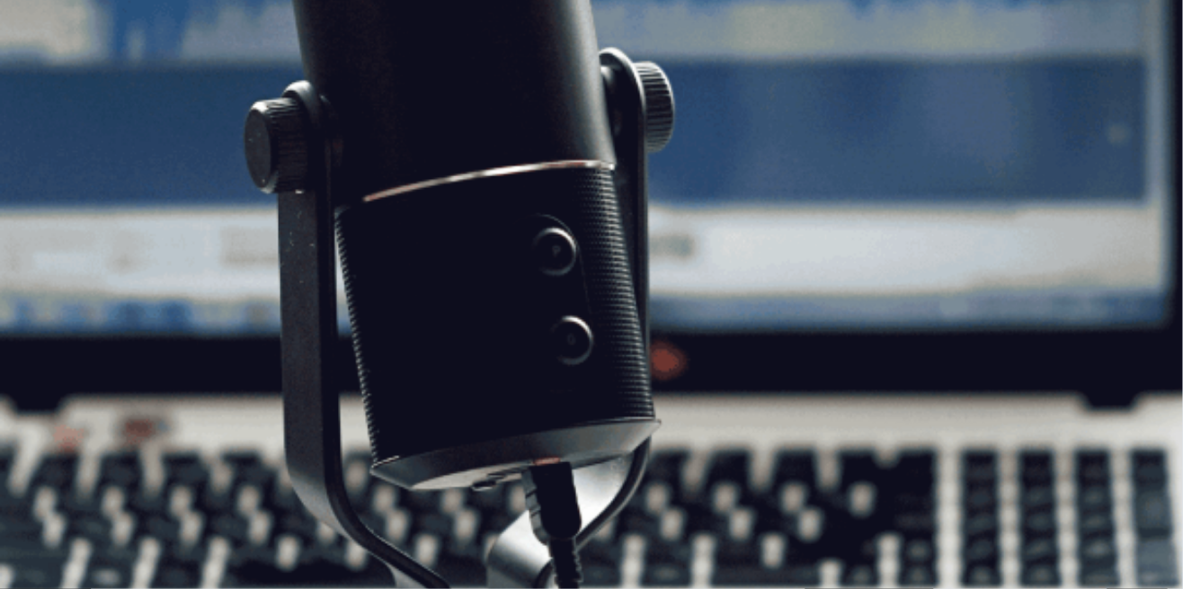
click at [51, 93] on button "Continue" at bounding box center [25, 126] width 51 height 67
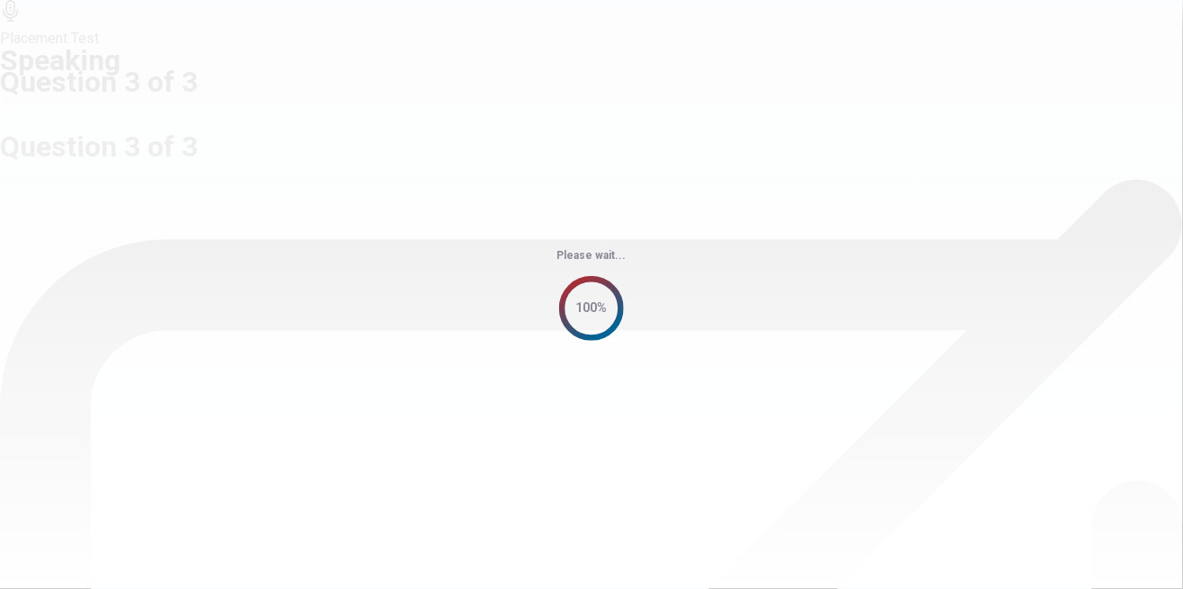
scroll to position [0, 0]
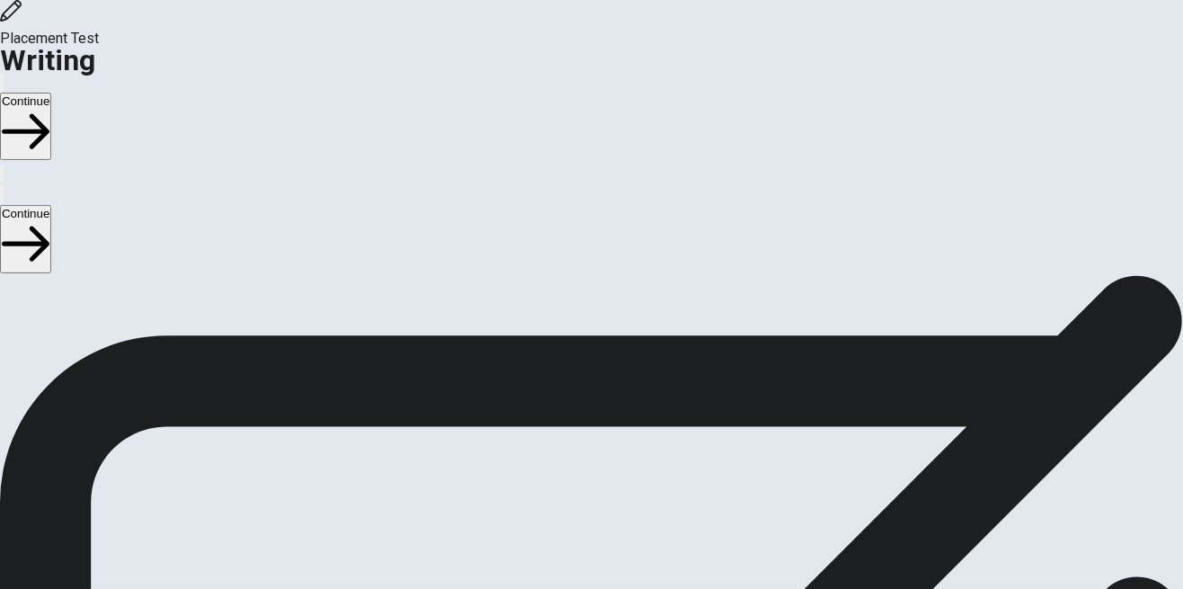
click at [51, 93] on button "Continue" at bounding box center [25, 126] width 51 height 67
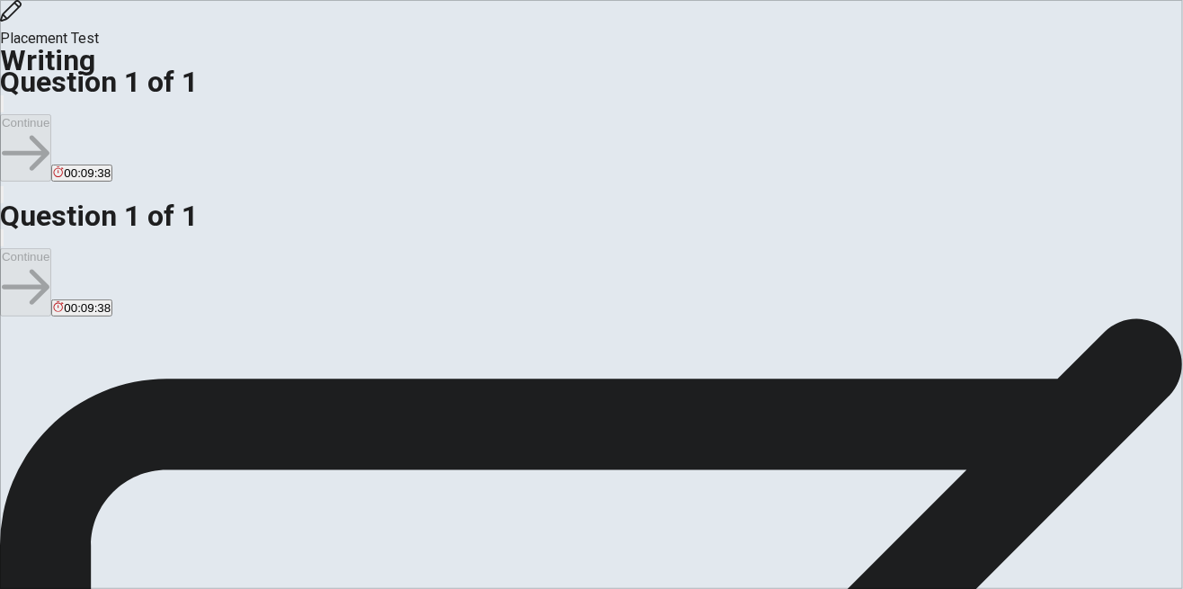
scroll to position [11, 0]
type textarea "N"
type textarea "x"
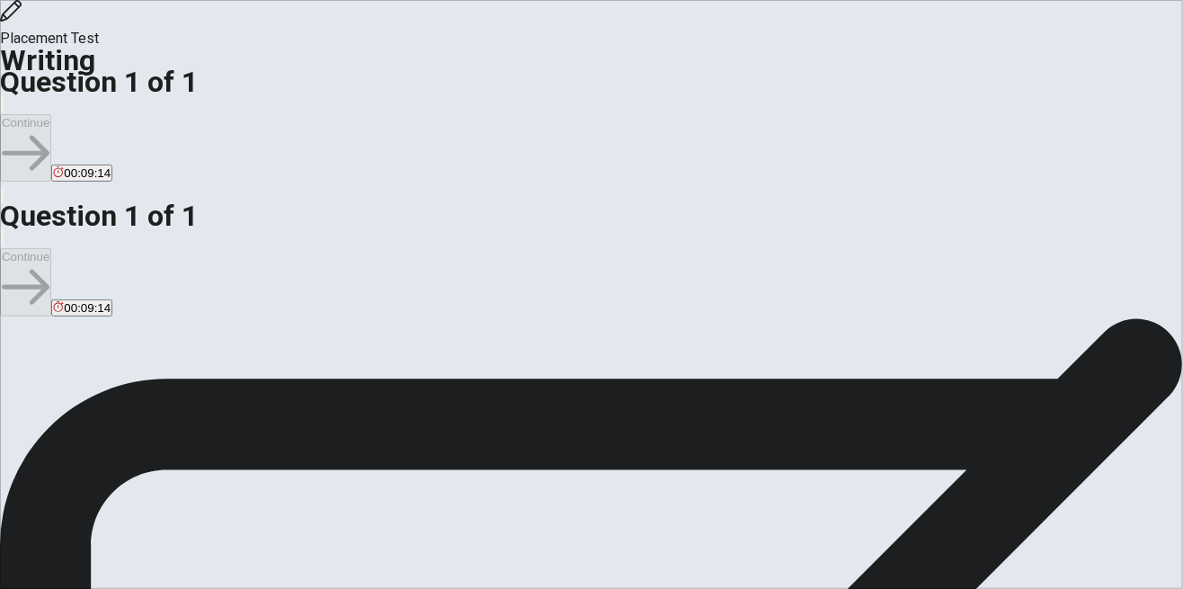
type textarea "N"
type textarea "x"
type textarea "N"
type textarea "x"
type textarea "i"
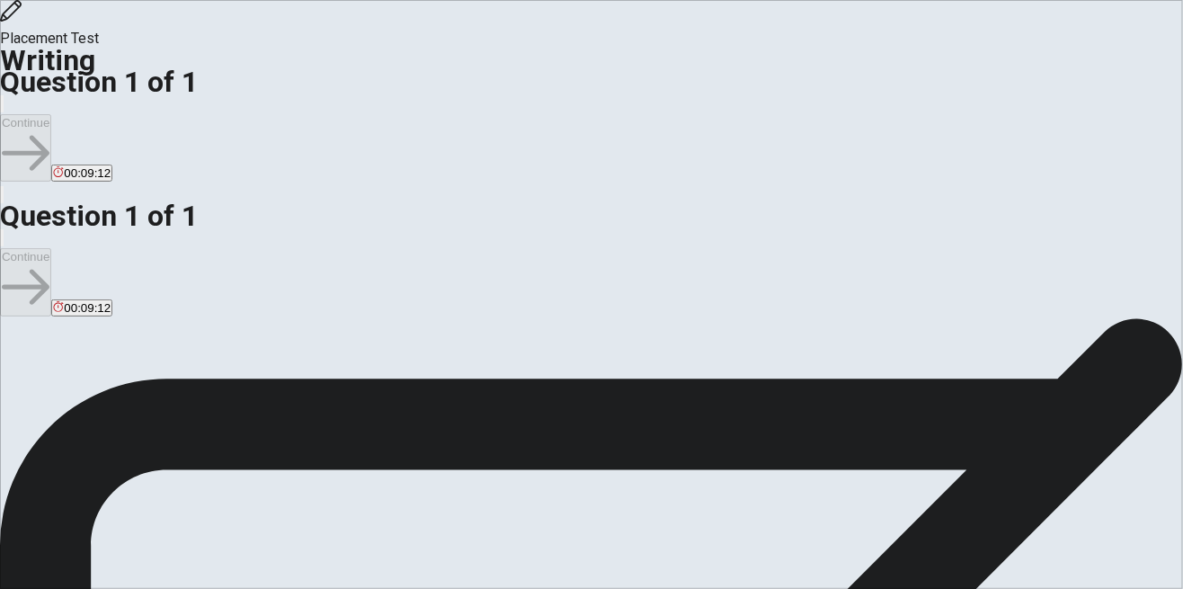
type textarea "x"
type textarea "in"
type textarea "x"
type textarea "i"
type textarea "x"
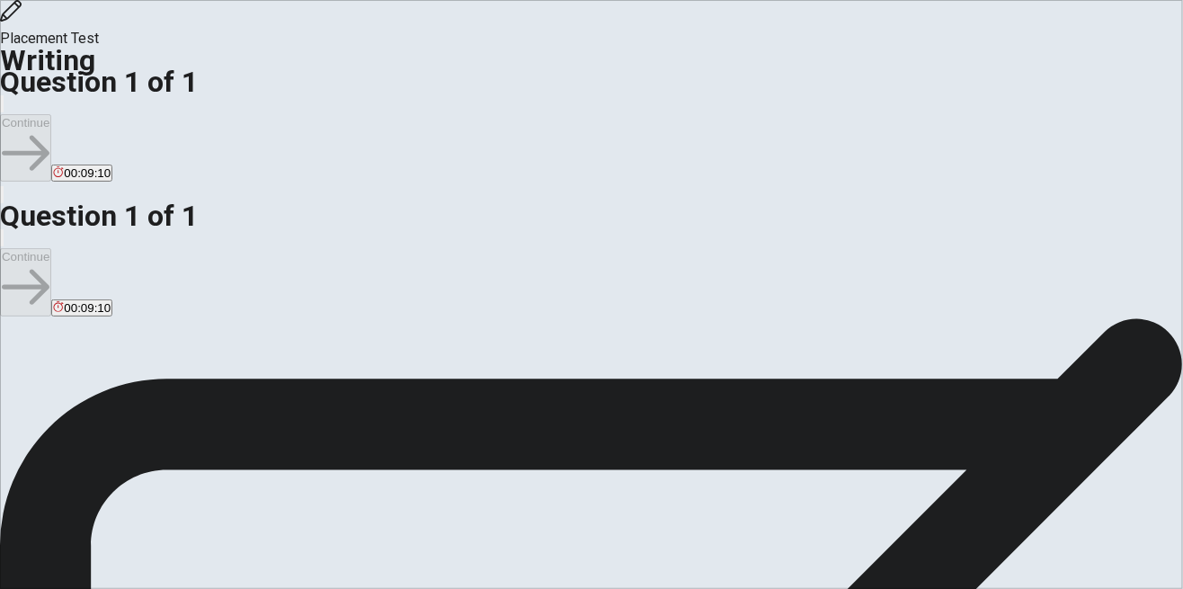
type textarea "i"
type textarea "x"
type textarea "i"
type textarea "x"
type textarea "i"
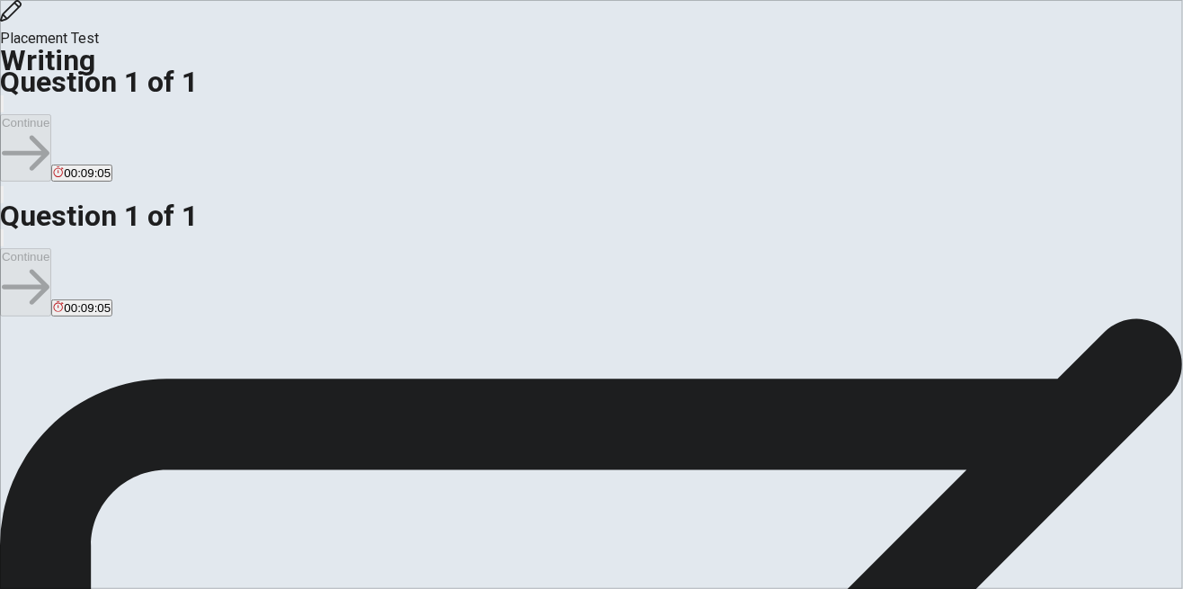
type textarea "x"
type textarea "i"
type textarea "x"
type textarea "N"
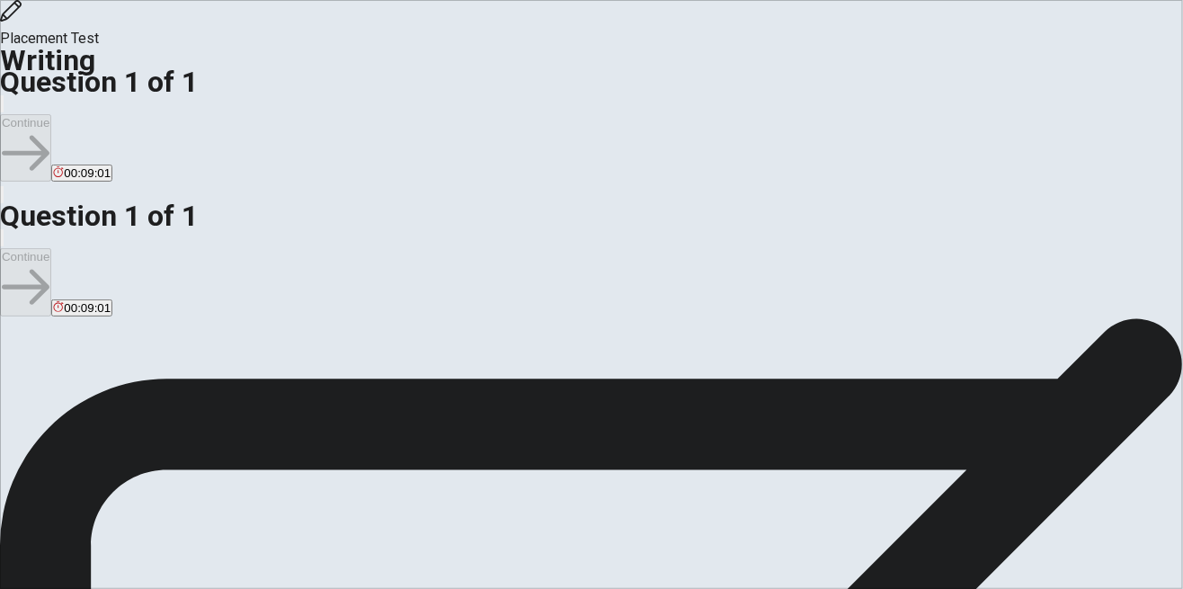
type textarea "x"
type textarea "NM"
type textarea "x"
type textarea "N"
type textarea "x"
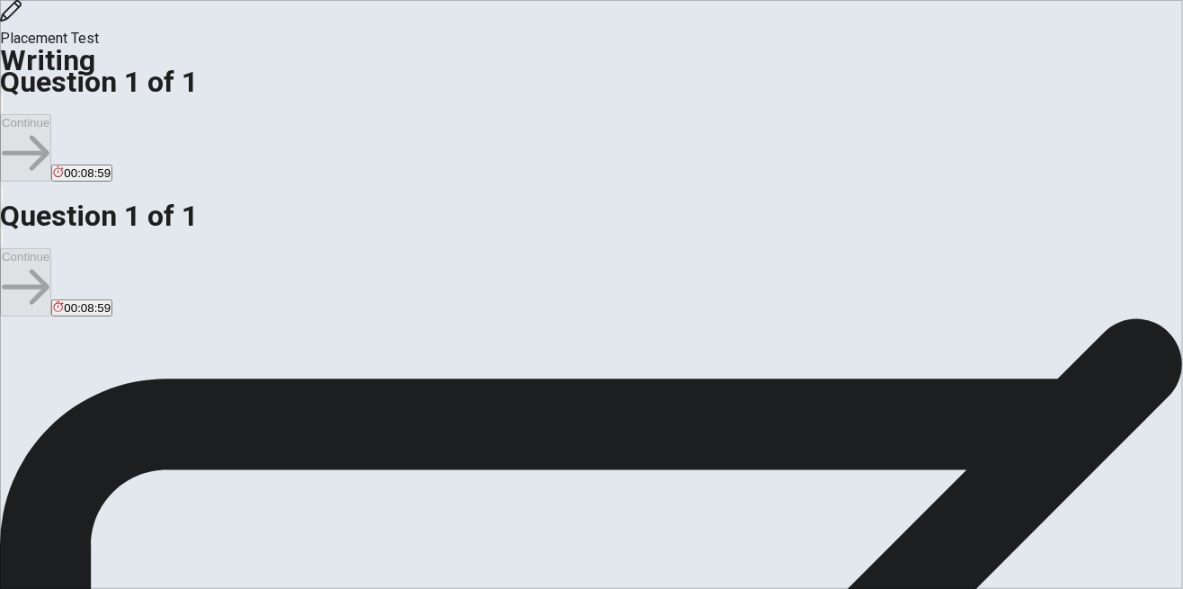
type textarea "I"
type textarea "x"
type textarea "I"
type textarea "x"
type textarea "I"
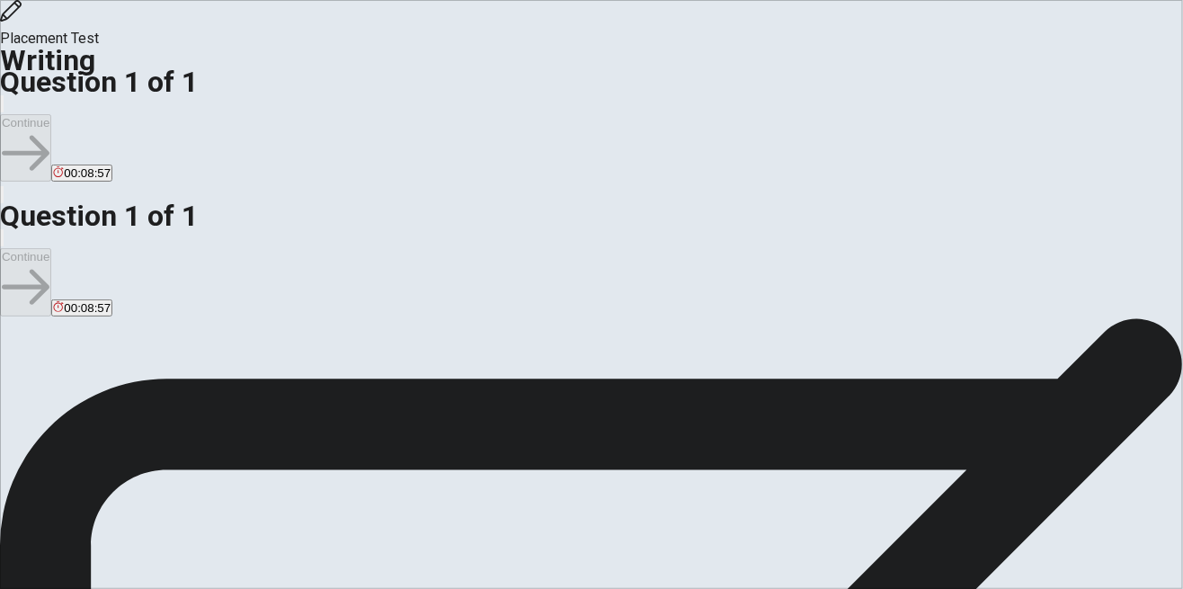
type textarea "x"
type textarea "IN"
type textarea "x"
type textarea "IN"
type textarea "x"
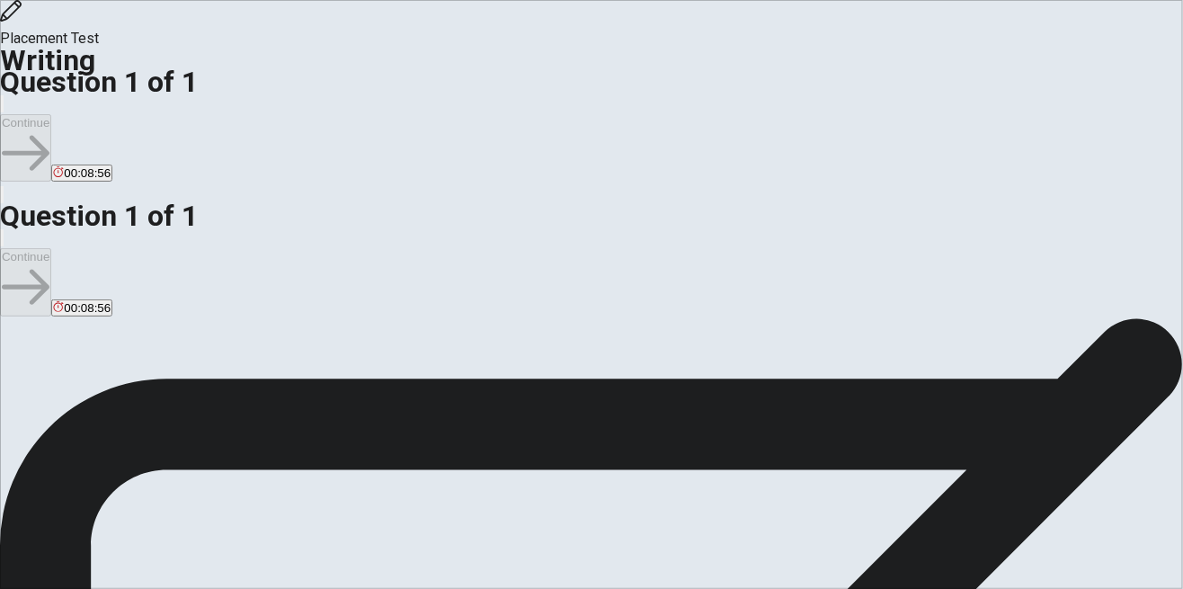
type textarea "IN"
type textarea "x"
type textarea "I"
type textarea "x"
type textarea "In"
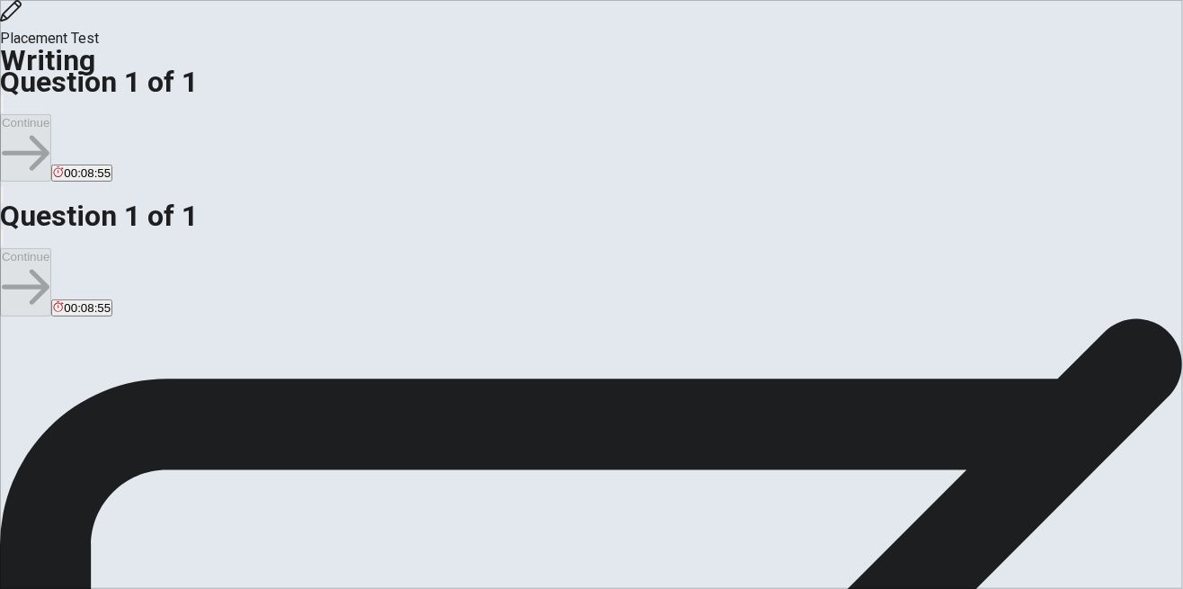
type textarea "x"
type textarea "In"
type textarea "x"
type textarea "In m"
type textarea "x"
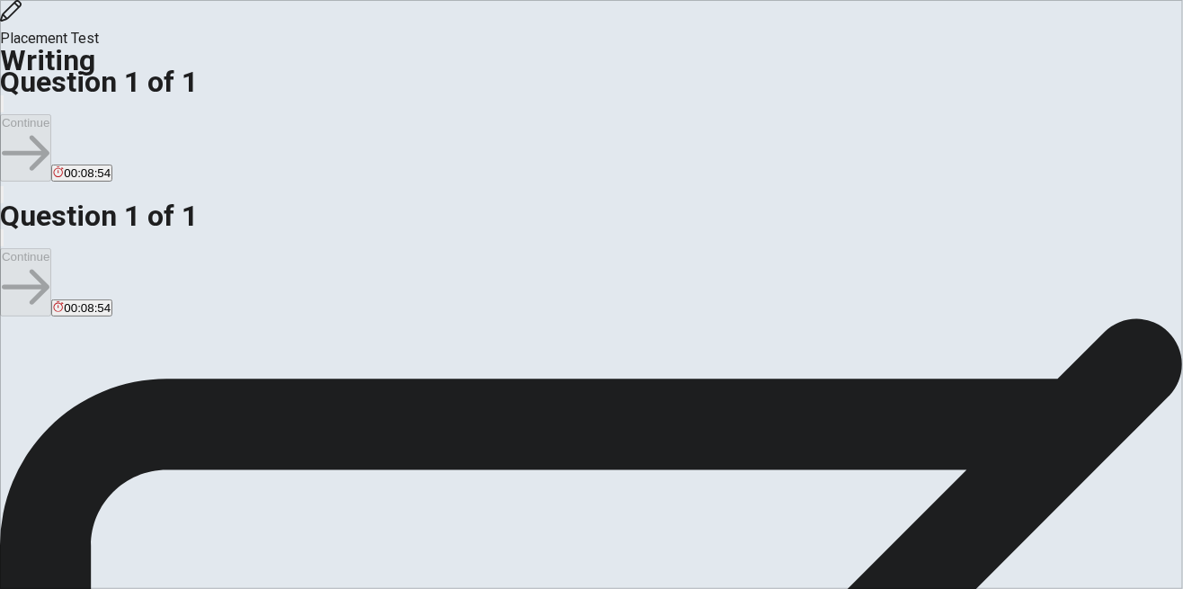
type textarea "In my"
type textarea "x"
type textarea "In my"
type textarea "x"
type textarea "In my l"
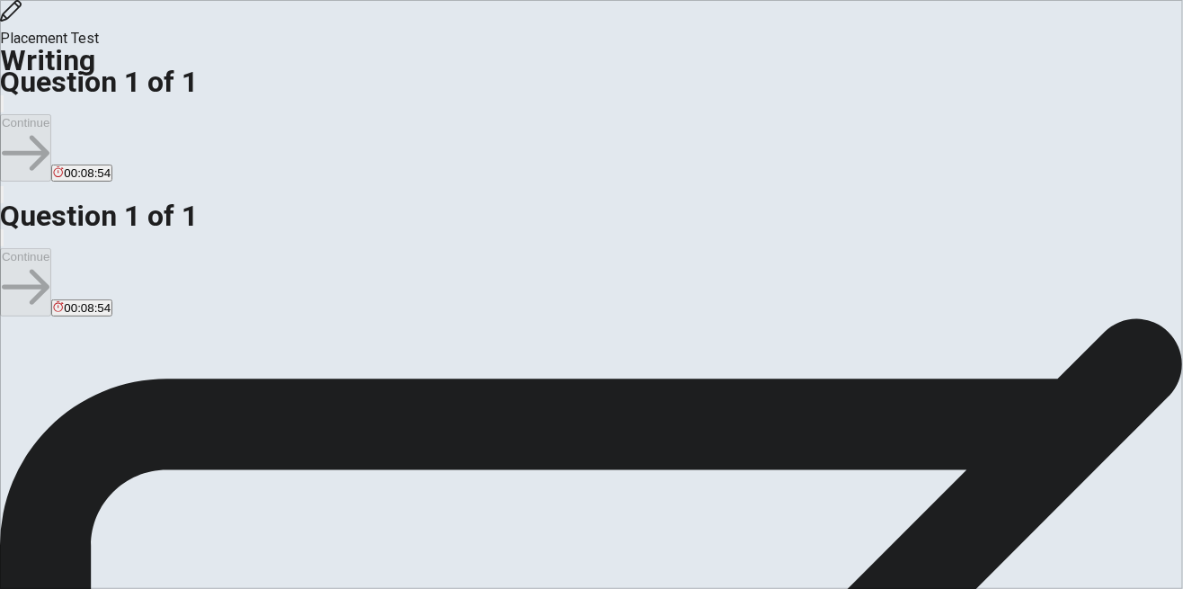
type textarea "x"
type textarea "In my li"
type textarea "x"
type textarea "In my lif"
type textarea "x"
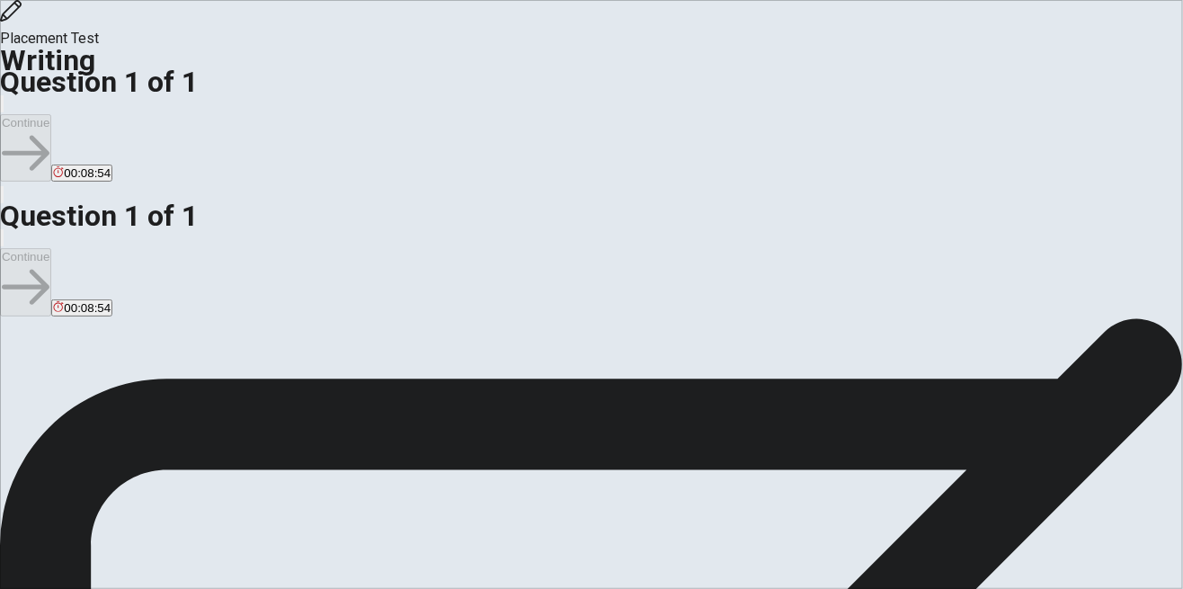
type textarea "In my life"
type textarea "x"
type textarea "In my life"
type textarea "x"
type textarea "In my life e"
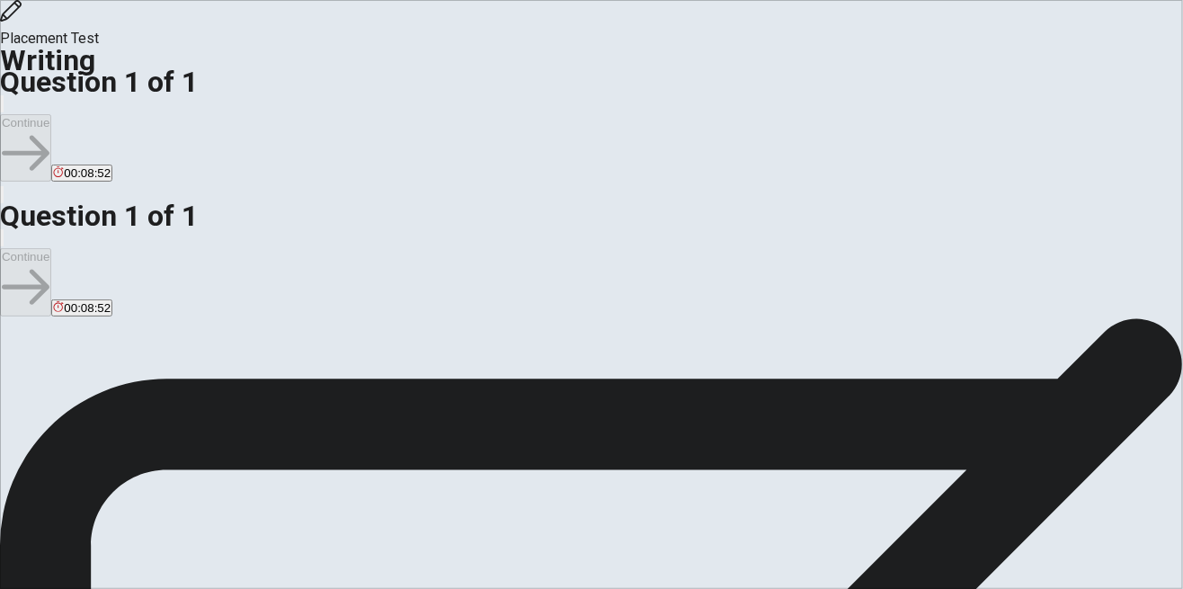
type textarea "x"
type textarea "In my life ex"
type textarea "x"
type textarea "In my life exi"
type textarea "x"
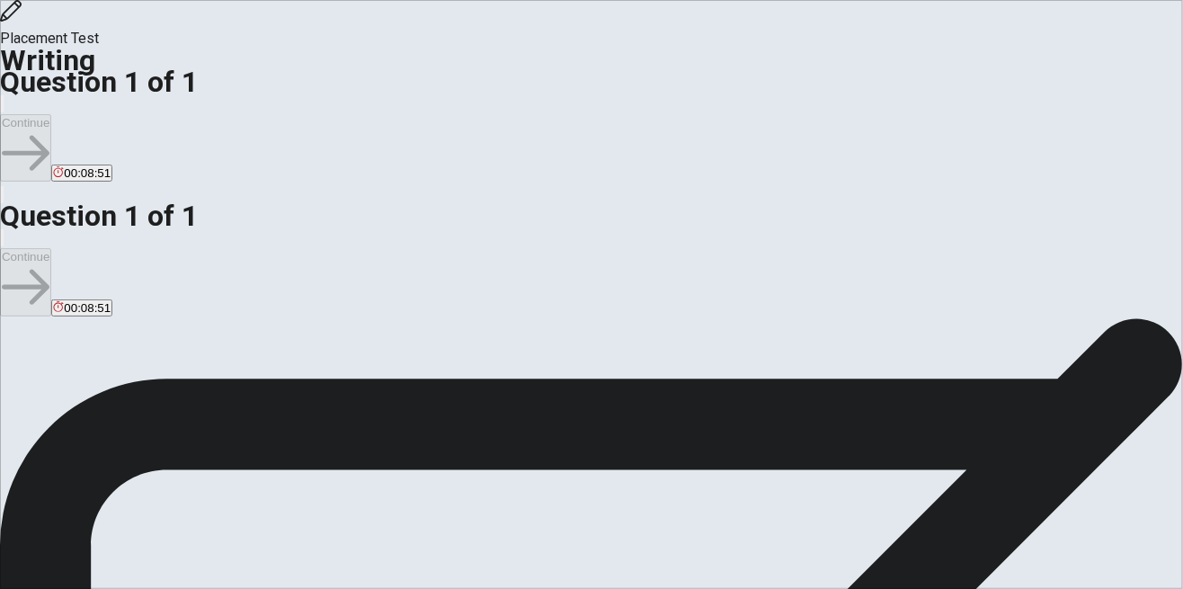
type textarea "In my life [PERSON_NAME]"
type textarea "x"
type textarea "In my life exi"
type textarea "x"
type textarea "In my life exis"
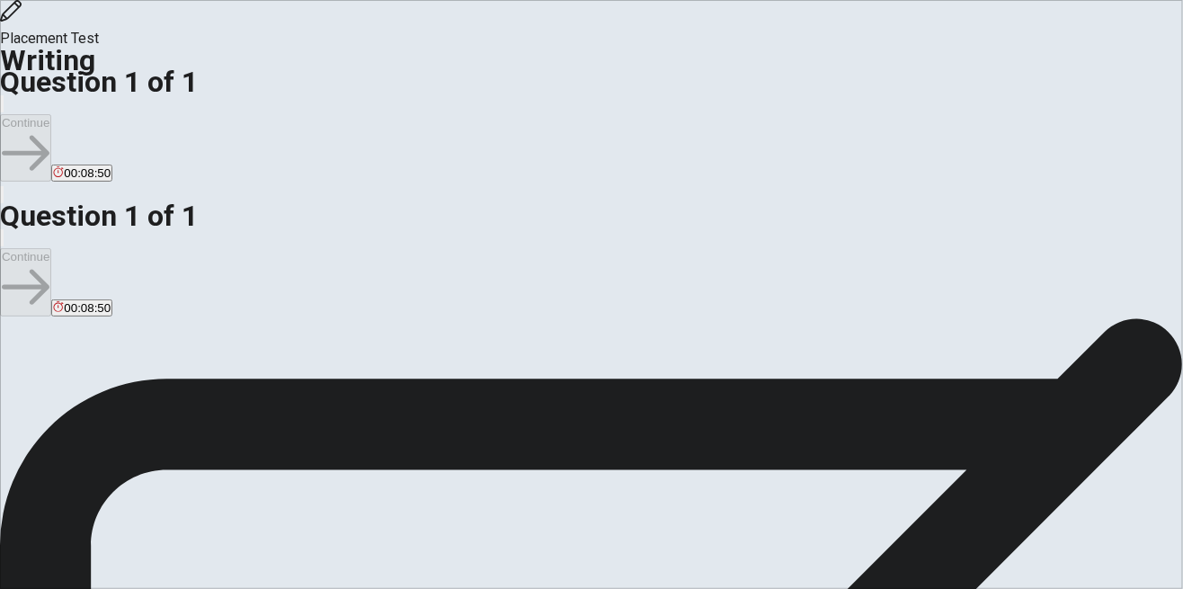
type textarea "x"
type textarea "In my life exist"
type textarea "x"
type textarea "In my life exists"
type textarea "x"
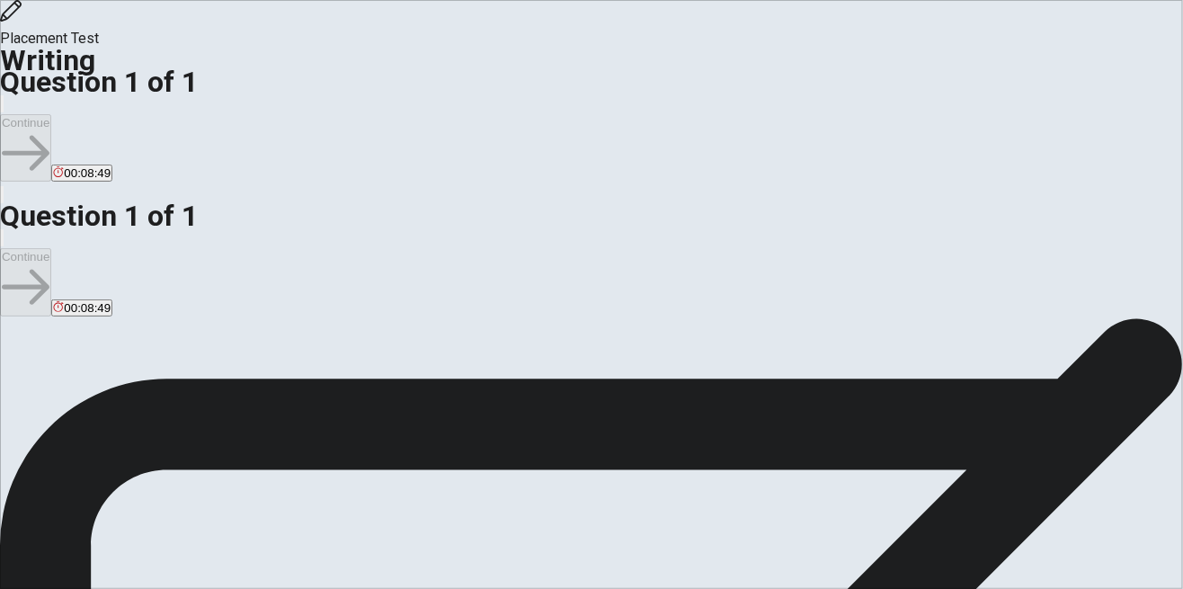
type textarea "In my life exists"
type textarea "x"
type textarea "In my life exists s"
type textarea "x"
type textarea "In my life exists sa"
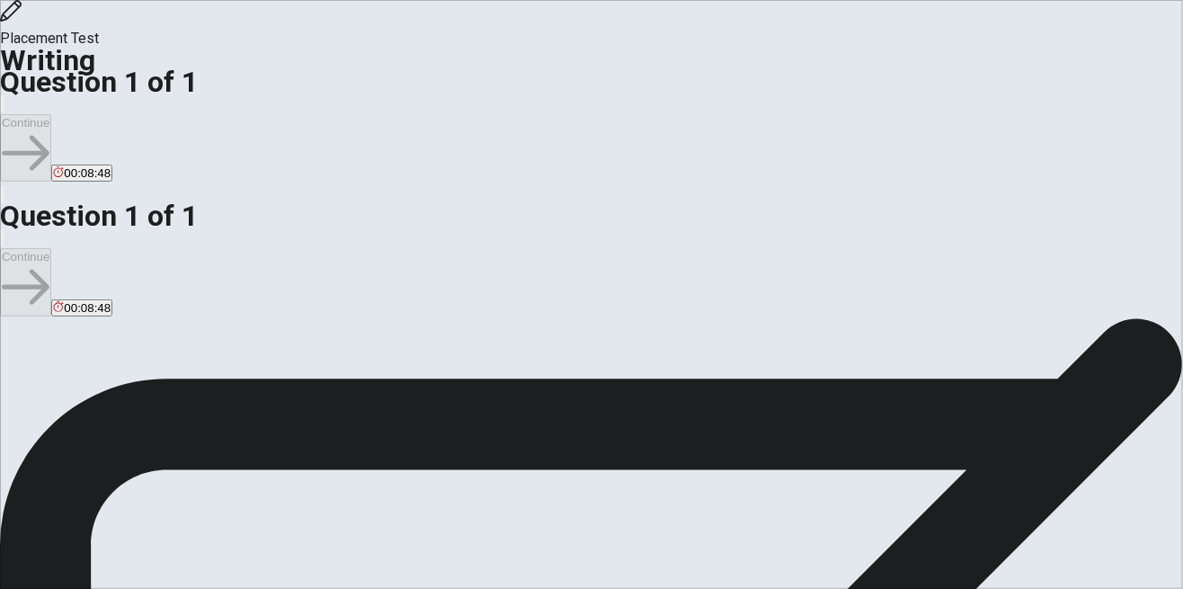
type textarea "x"
type textarea "In my life exists [PERSON_NAME]"
type textarea "x"
type textarea "In my life exists same"
type textarea "x"
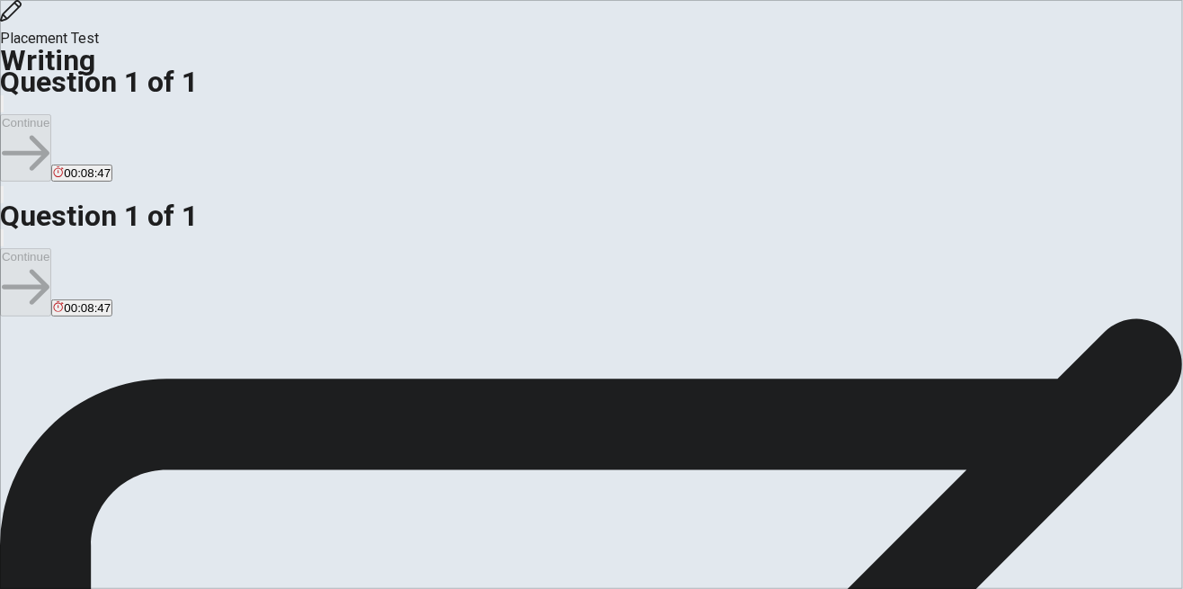
type textarea "In my life exists same"
type textarea "x"
type textarea "In my life exists same p"
type textarea "x"
type textarea "In my life exists same pe"
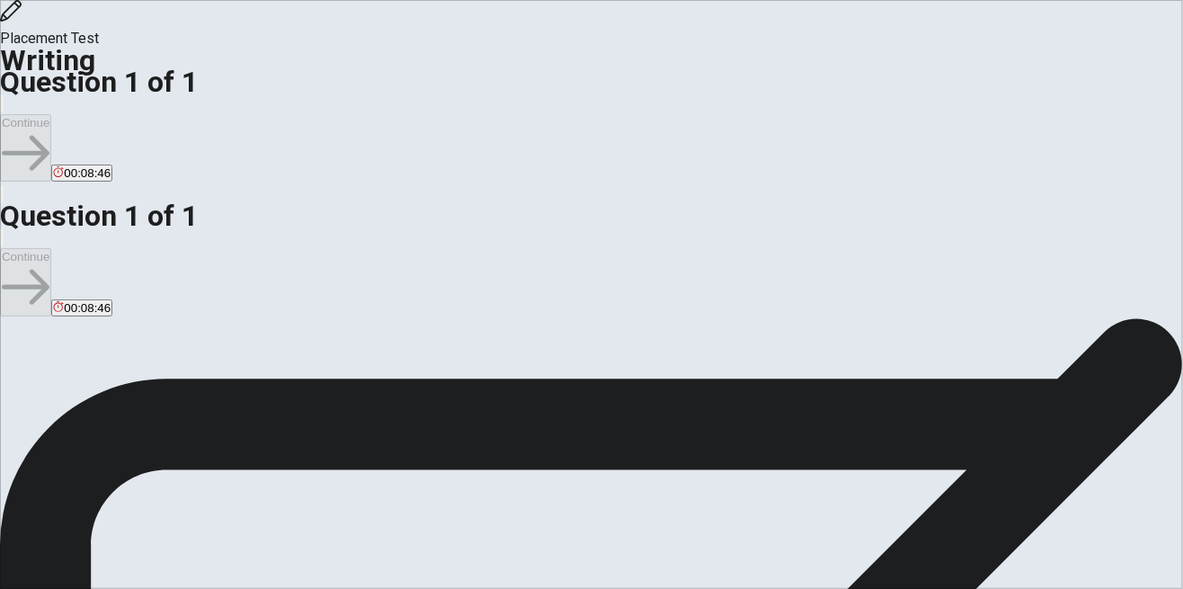
type textarea "x"
type textarea "In my life exists same per"
type textarea "x"
type textarea "In my life exists same pe"
type textarea "x"
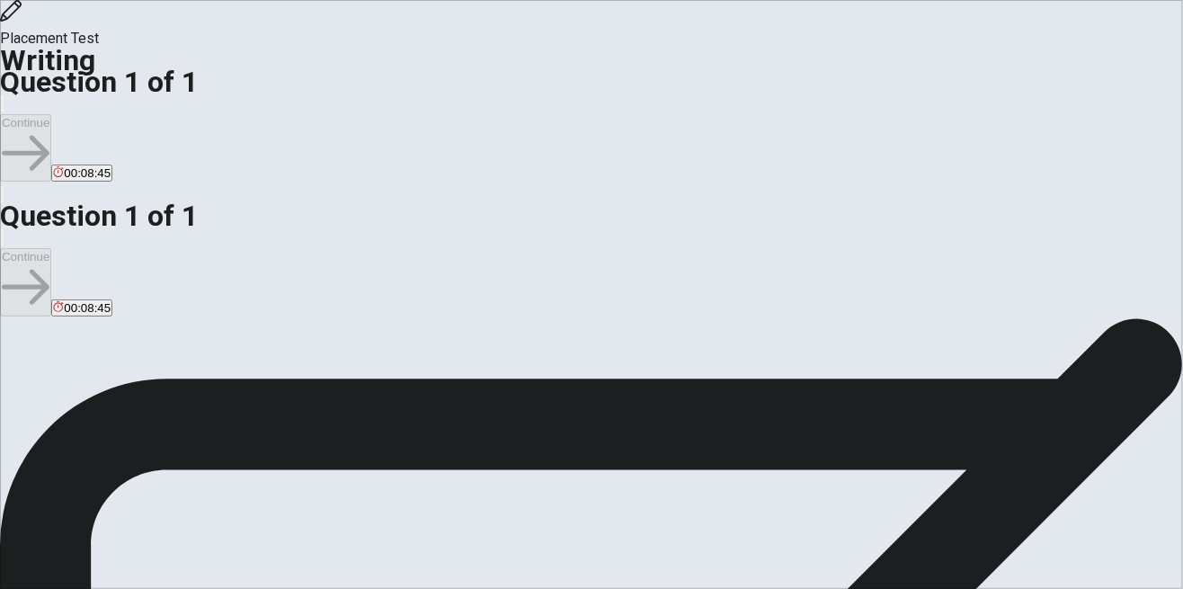
type textarea "In my life exists same p"
type textarea "x"
type textarea "In my life exists same pe"
type textarea "x"
type textarea "In my life exists same peo"
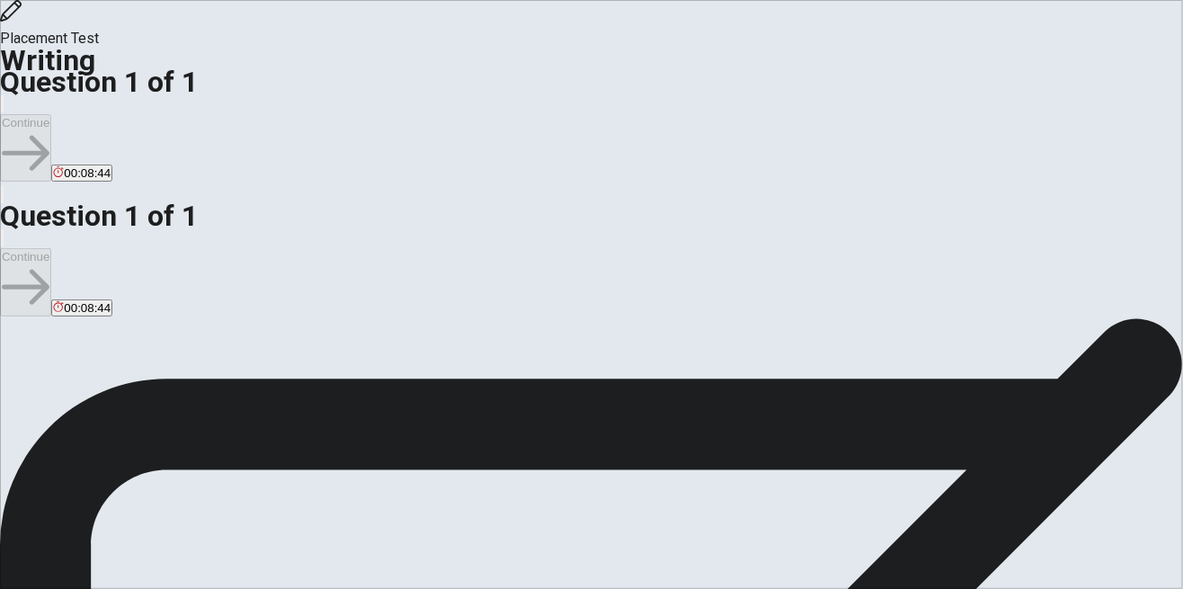
type textarea "x"
type textarea "In my life exists same peop"
type textarea "x"
type textarea "In my life exists same peopl"
type textarea "x"
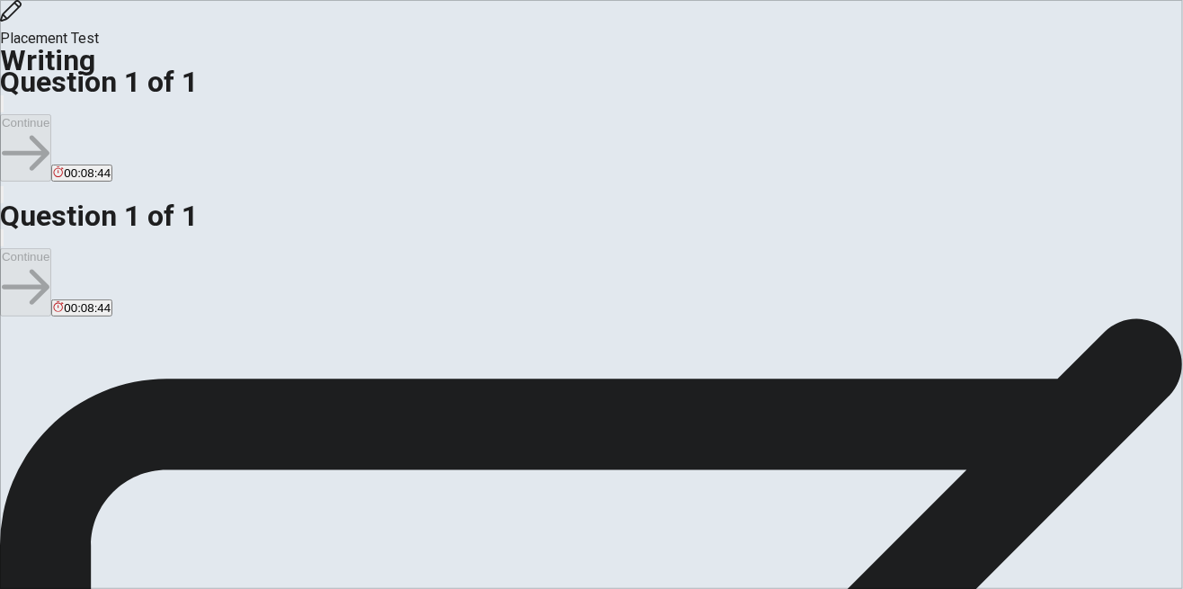
type textarea "In my life exists same people"
type textarea "x"
type textarea "In my life exists same people"
type textarea "x"
type textarea "In my life exists same people t"
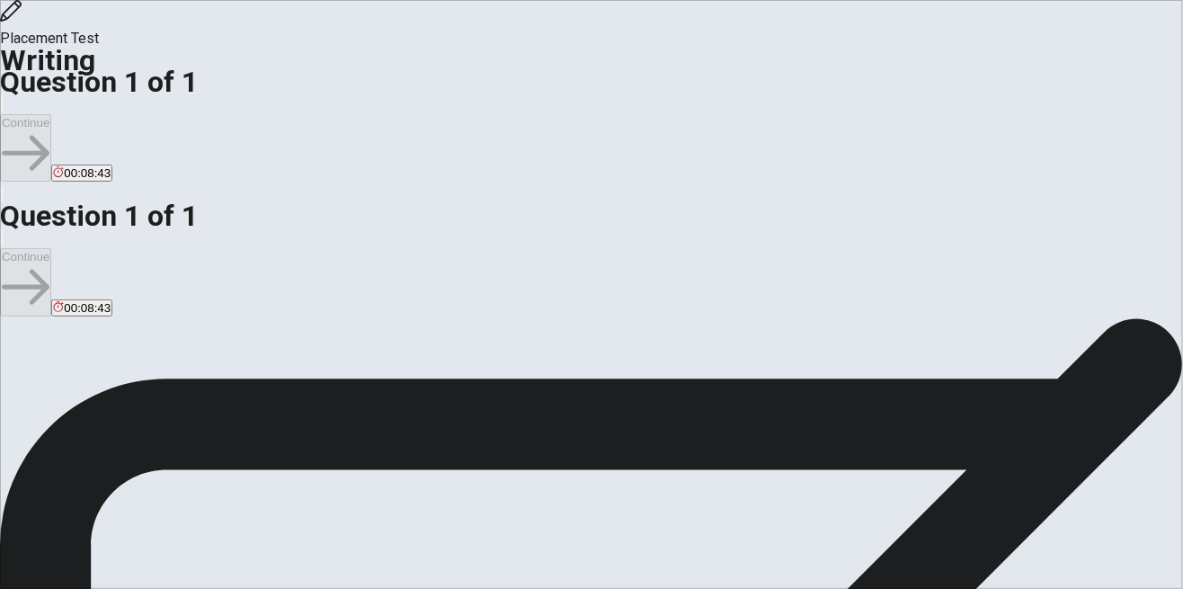
type textarea "x"
type textarea "In my life exists same people th"
type textarea "x"
type textarea "In my life exists same people tha"
type textarea "x"
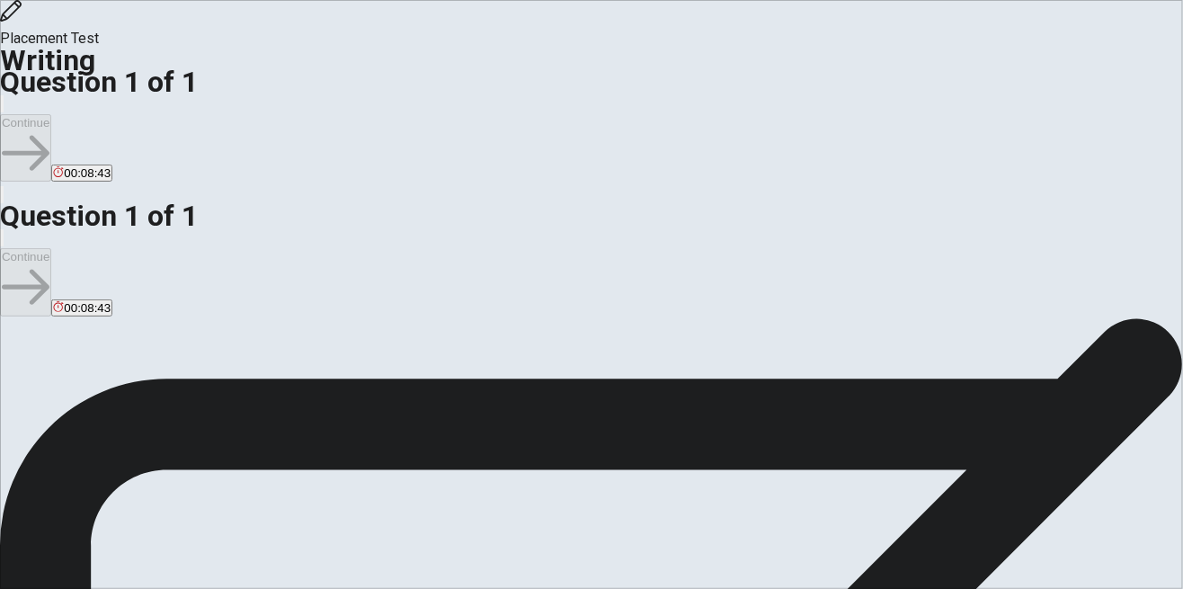
type textarea "In my life exists same people that"
type textarea "x"
type textarea "In my life exists same people that"
type textarea "x"
type textarea "In my life exists same people that i"
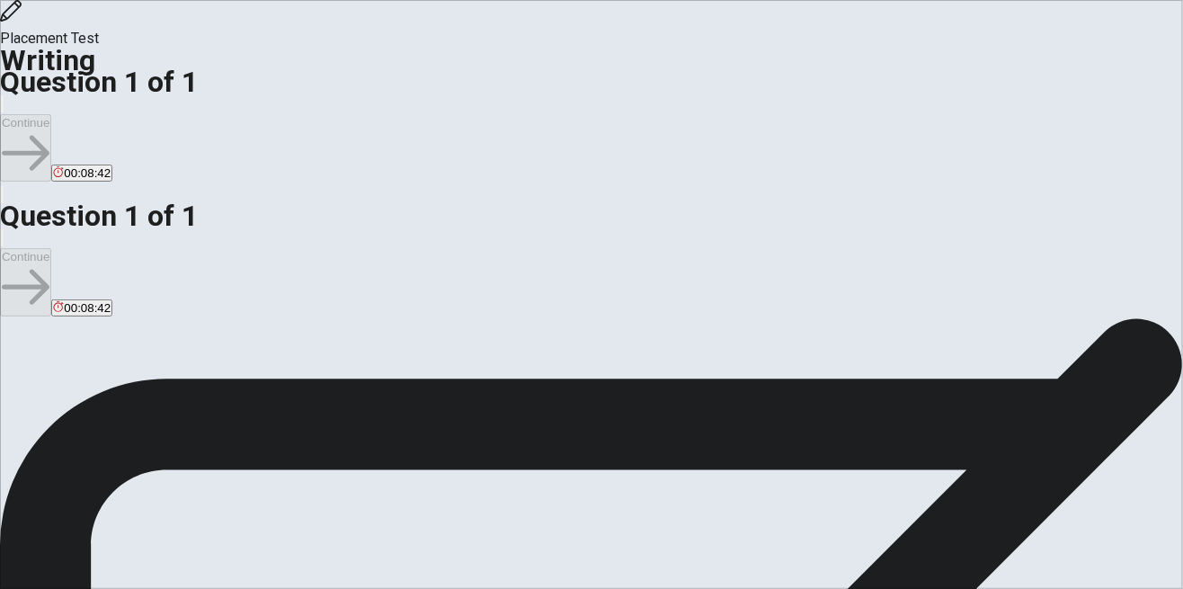
type textarea "x"
type textarea "In my life exists same people that is"
type textarea "x"
type textarea "In my life exists same people that is"
type textarea "x"
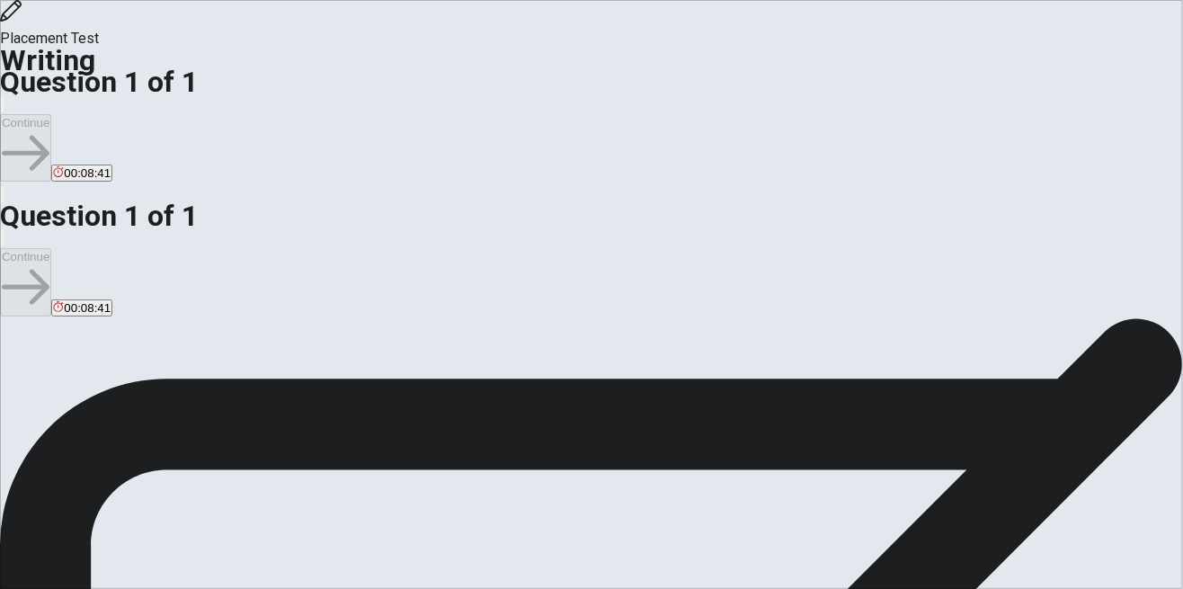
type textarea "In my life exists same people that is i"
type textarea "x"
type textarea "In my life exists same people that is im"
type textarea "x"
type textarea "In my life exists same people that is imp"
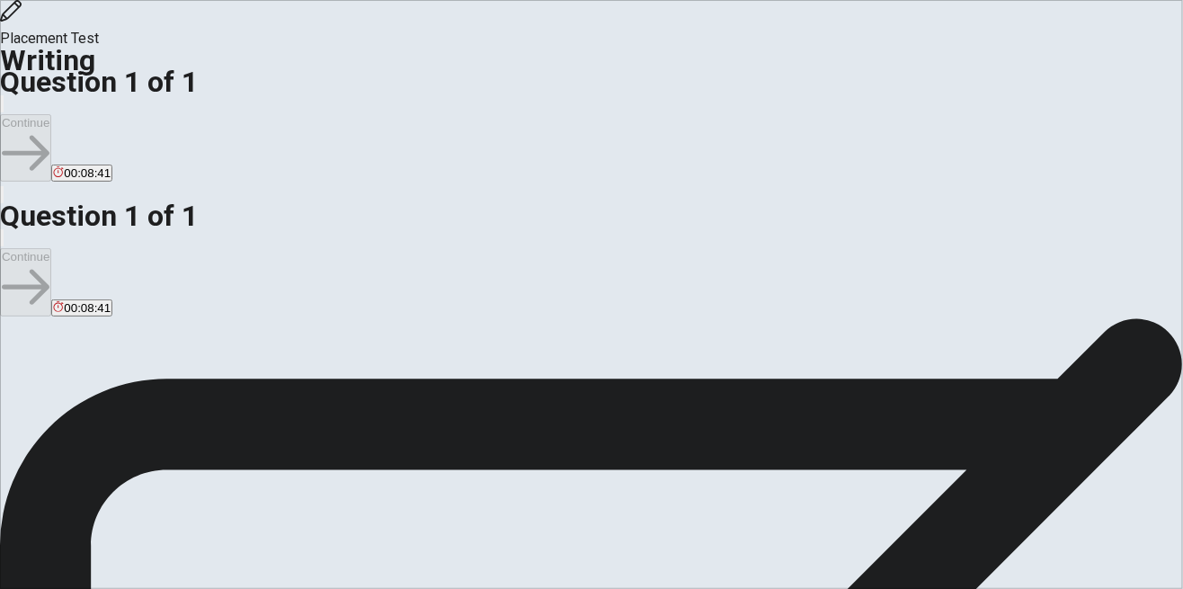
type textarea "x"
type textarea "In my life exists same people that is impo"
type textarea "x"
type textarea "In my life exists same people that is impor"
type textarea "x"
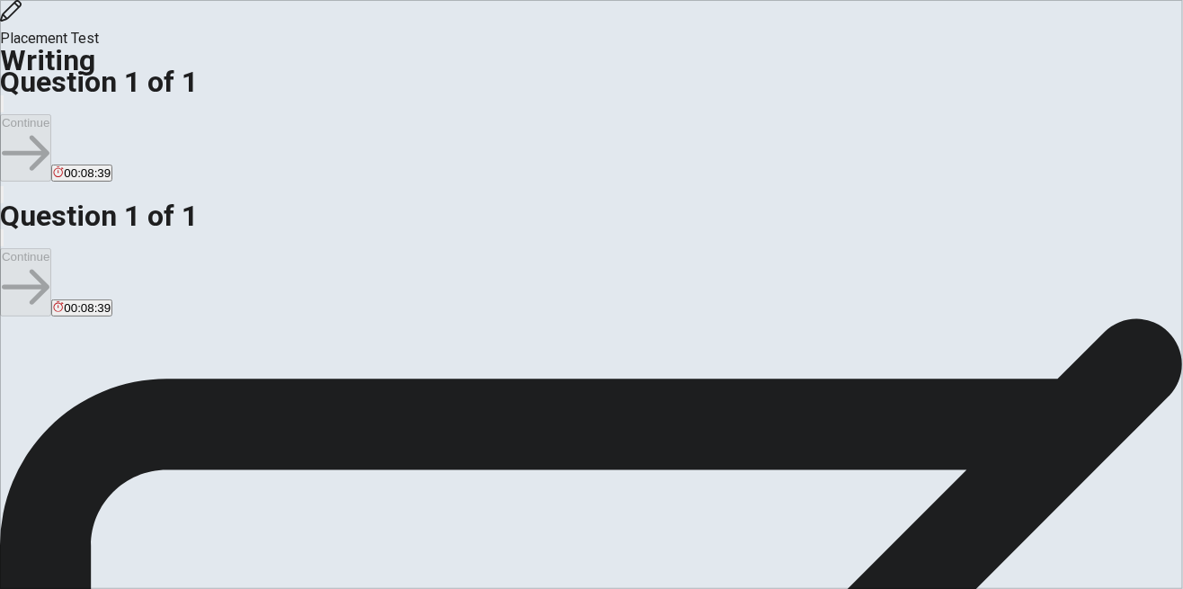
type textarea "In my life exists same people that is import"
type textarea "x"
type textarea "In my life exists same people that is importa"
type textarea "x"
type textarea "In my life exists same people that is importan"
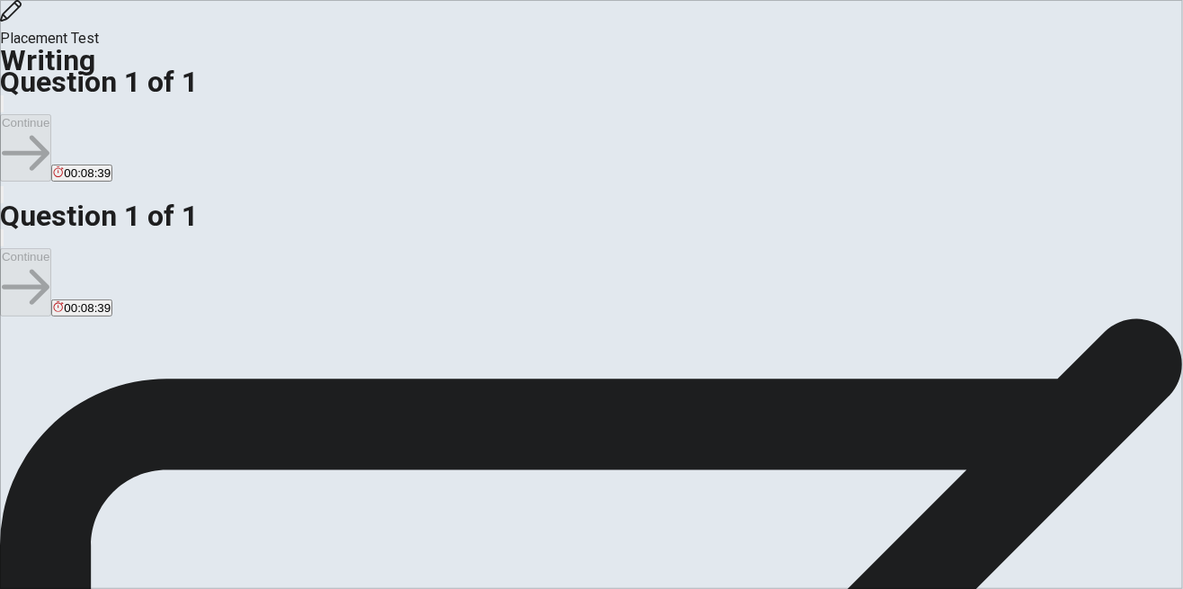
type textarea "x"
type textarea "In my life exists same people that is important"
type textarea "x"
type textarea "In my life exists same people that is importante"
type textarea "x"
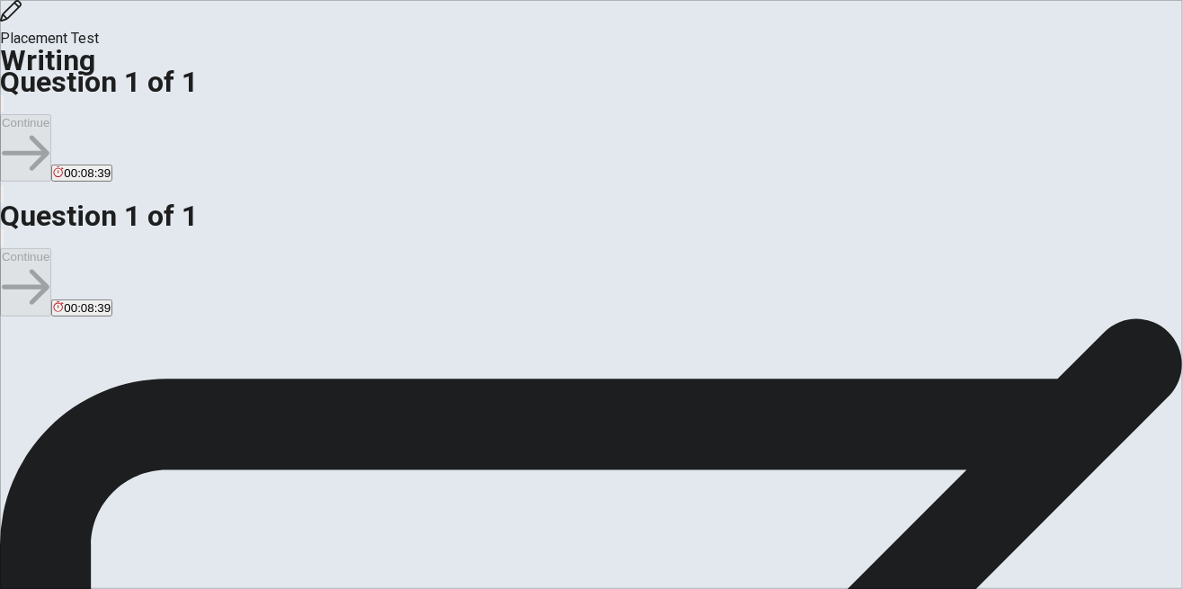
type textarea "In my life exists same people that is importantee"
type textarea "x"
type textarea "In my life exists same people that is importanteee"
type textarea "x"
type textarea "In my life exists same people that is importanteee"
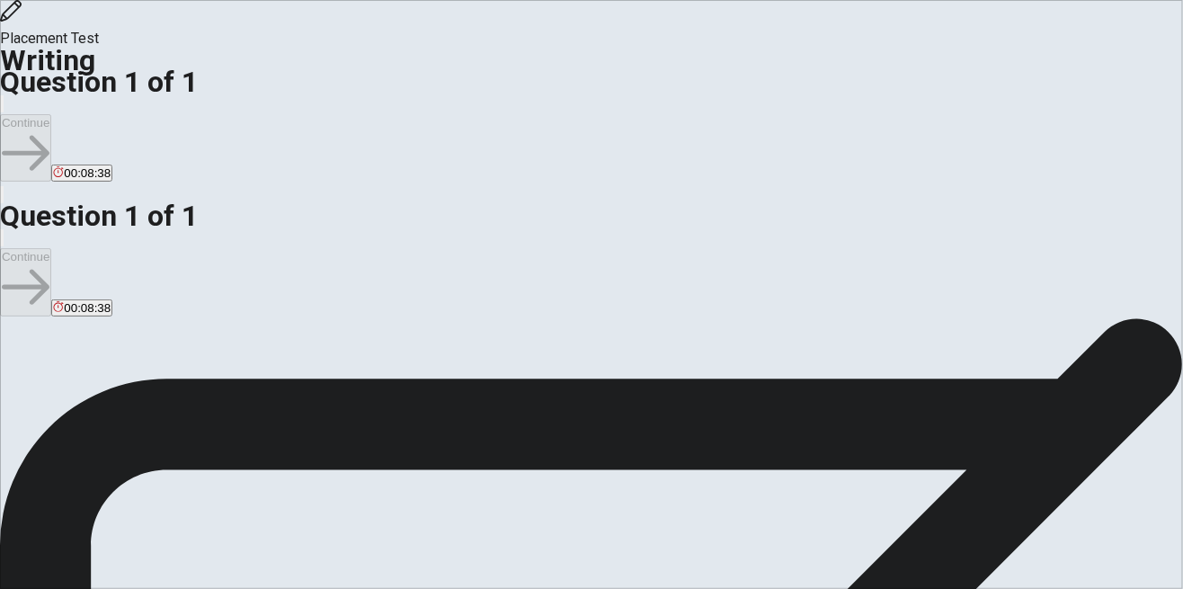
type textarea "x"
type textarea "In my life exists same people that is importantee"
type textarea "x"
type textarea "In my life exists same people that is importante"
type textarea "x"
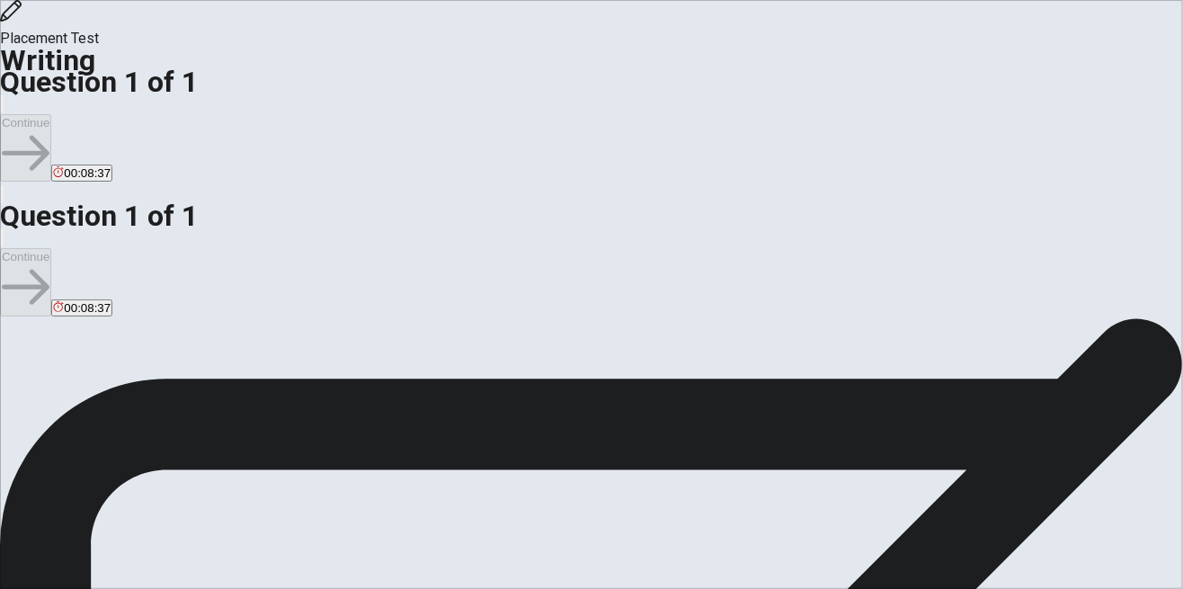
type textarea "In my life exists same people that is importante"
type textarea "x"
type textarea "In my life exists same people that is importante f"
type textarea "x"
type textarea "In my life exists same people that is importante fo"
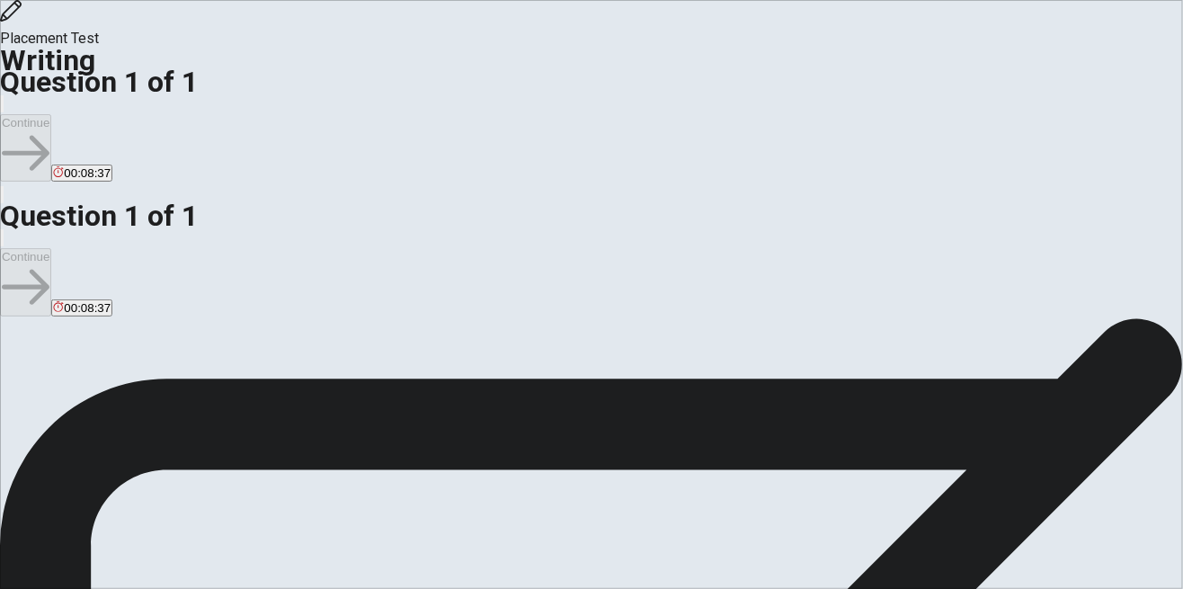
type textarea "x"
type textarea "In my life exists same people that is importante for"
type textarea "x"
type textarea "In my life exists same people that is importante for"
type textarea "x"
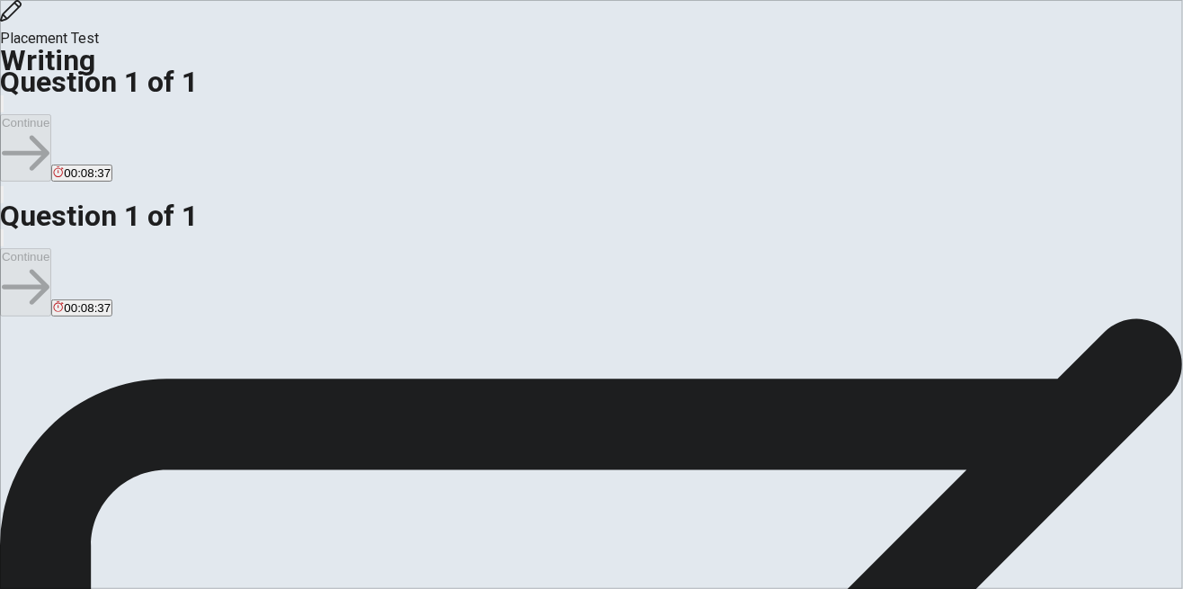
type textarea "In my life exists same people that is importante for m"
type textarea "x"
type textarea "In my life exists same people that is importante for me"
type textarea "x"
type textarea "In my life exists same people that is importante for m"
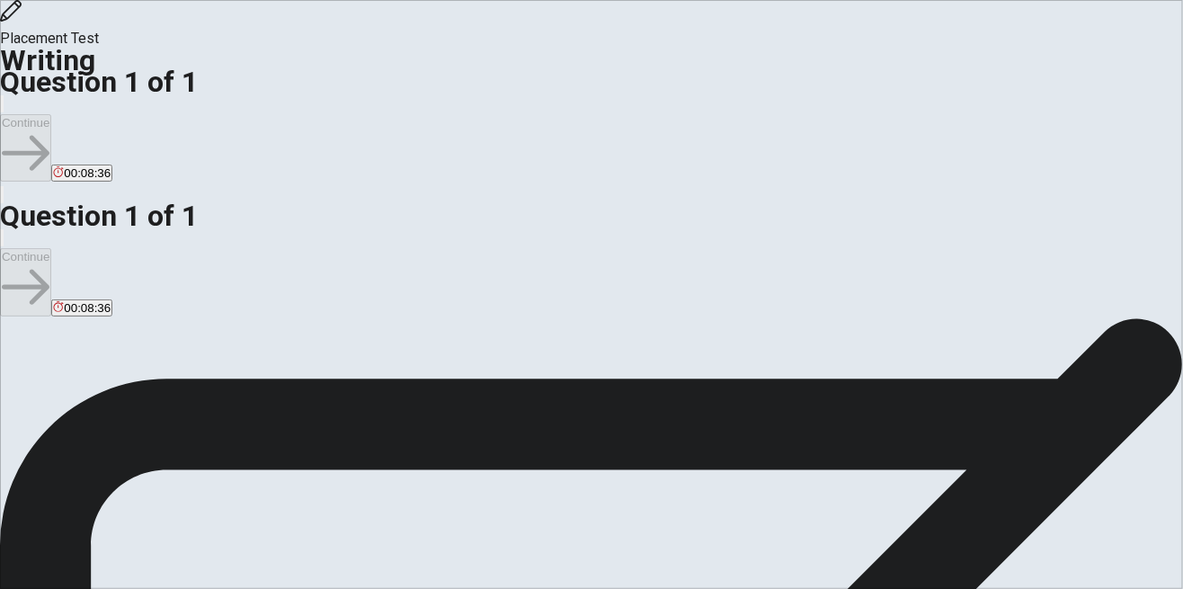
type textarea "x"
type textarea "In my life exists same people that is importante for"
type textarea "x"
type textarea "In my life exists same people that is importante for"
type textarea "x"
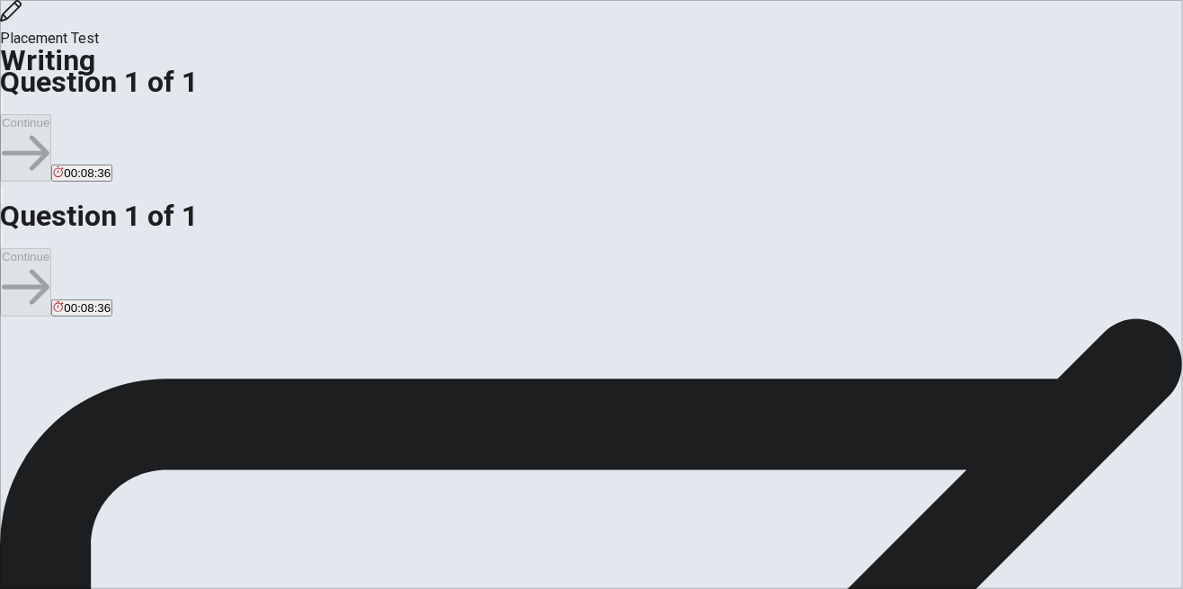
type textarea "In my life exists same people that is importante form"
type textarea "x"
type textarea "In my life exists same people that is importante form"
type textarea "x"
type textarea "In my life exists same people that is importante form m"
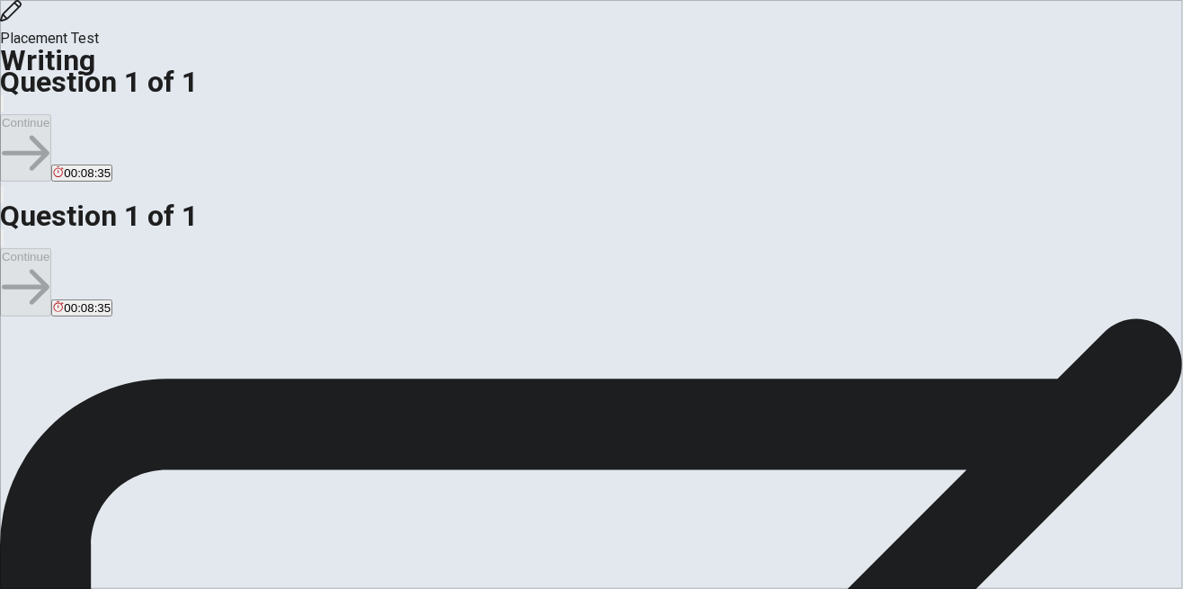
type textarea "x"
type textarea "In my life exists same people that is importante form me"
type textarea "x"
type textarea "In my life exists same people that is importante form me,"
type textarea "x"
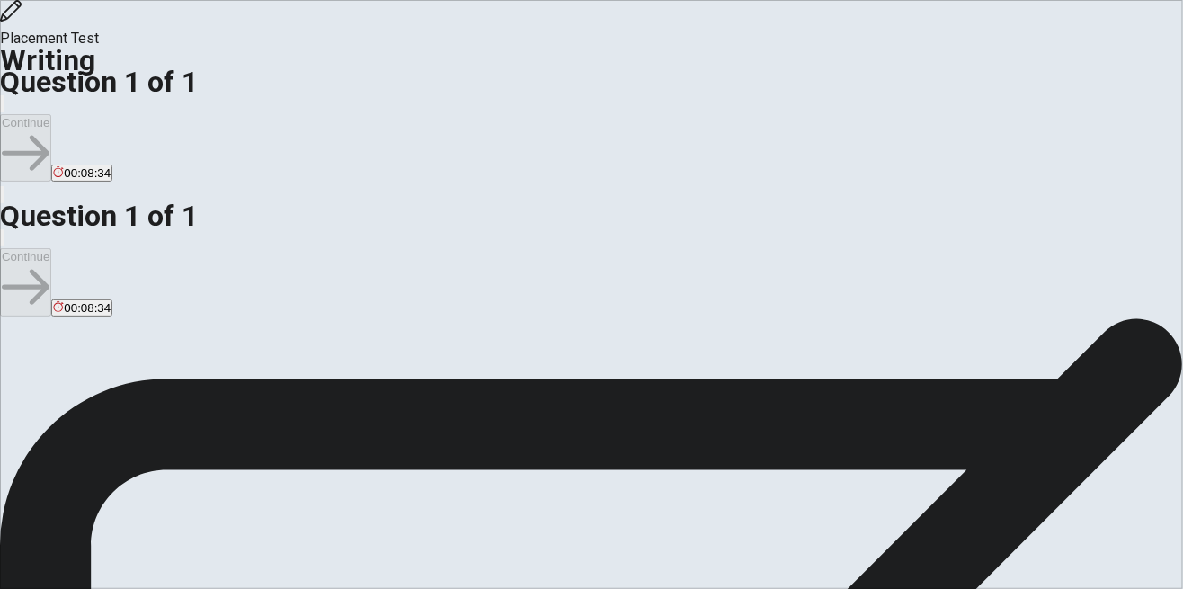
type textarea "In my life exists same people that is importante form me,"
type textarea "x"
type textarea "In my life exists same people that is importante form me, b"
type textarea "x"
type textarea "In my life exists same people that is importante form me, b"
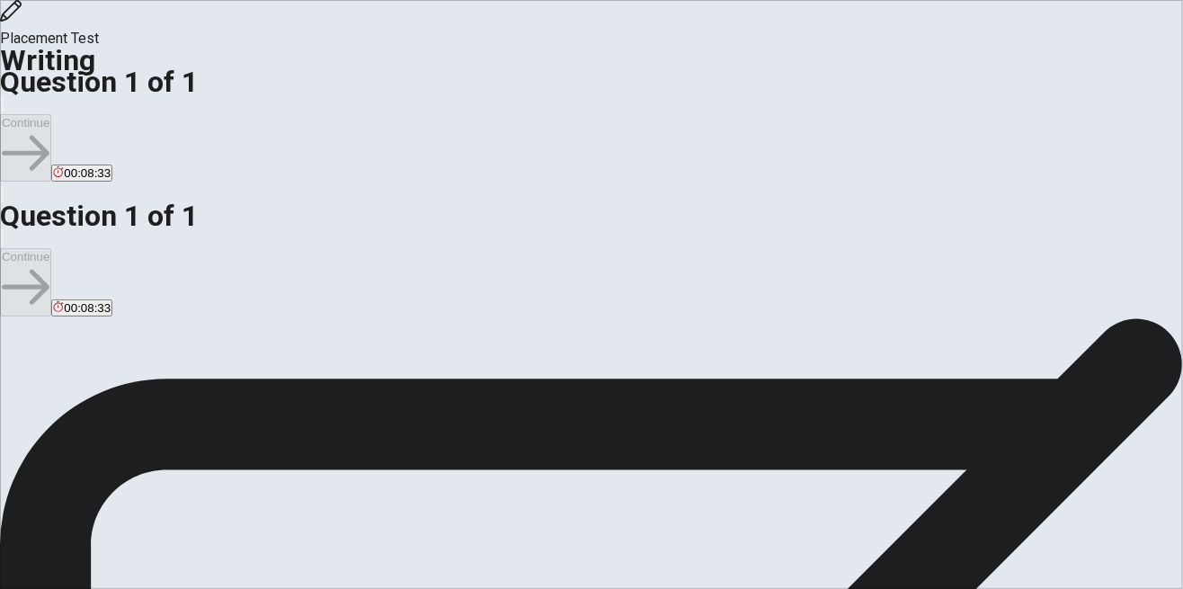
type textarea "x"
type textarea "In my life exists same people that is importante form me, b ="
type textarea "x"
type textarea "In my life exists same people that is importante form me, b"
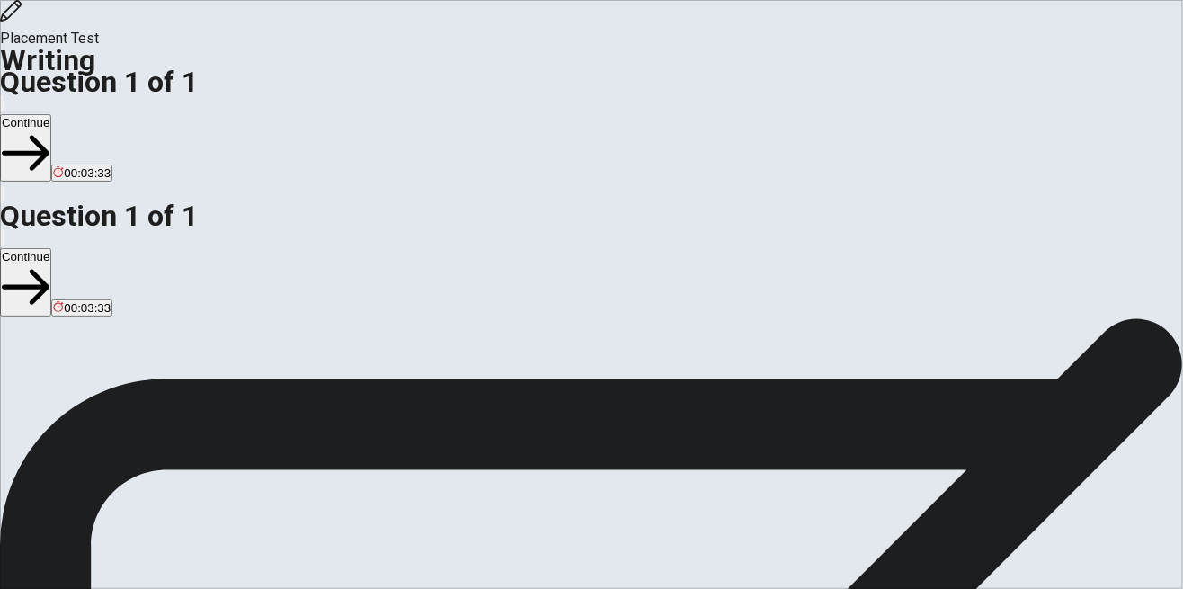
scroll to position [0, 0]
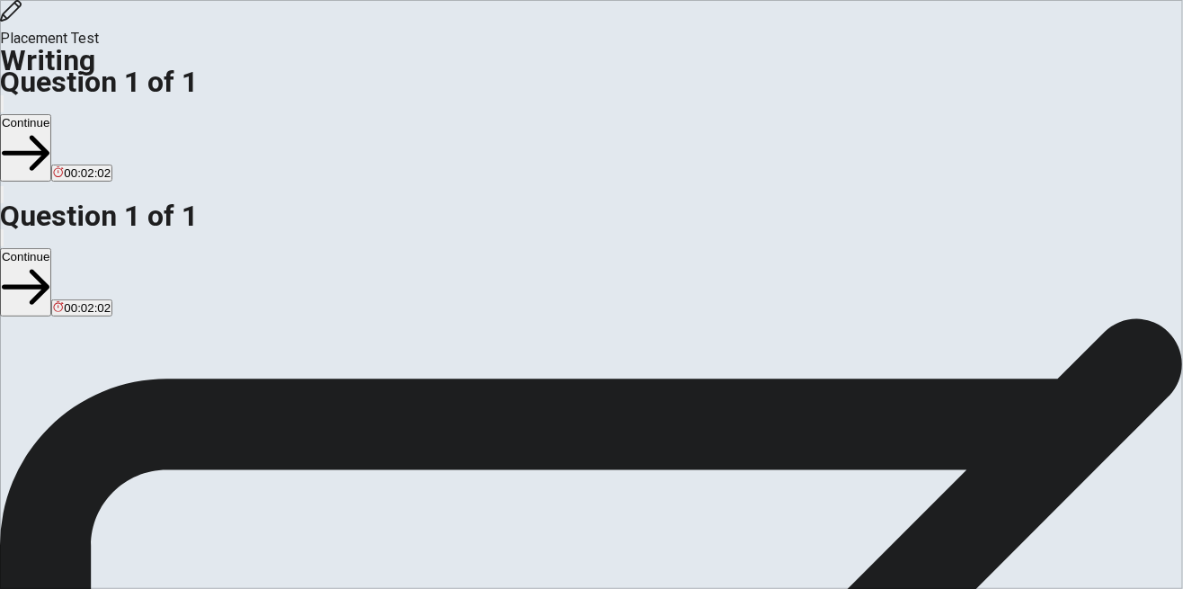
click at [51, 114] on button "Continue" at bounding box center [25, 147] width 51 height 67
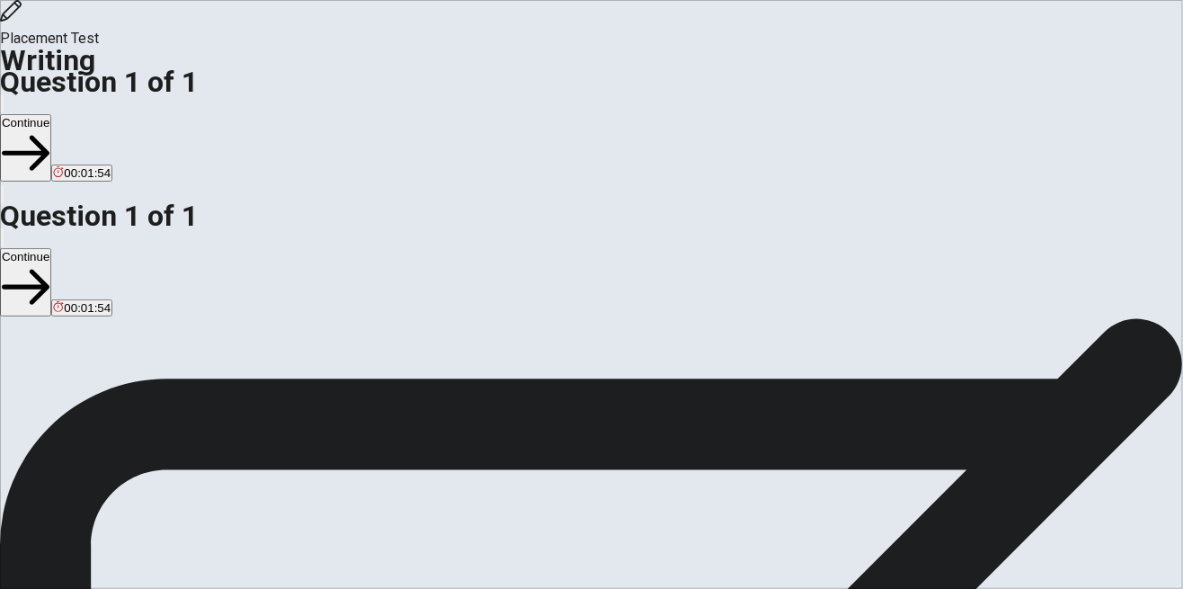
click at [51, 114] on button "Continue" at bounding box center [25, 147] width 51 height 67
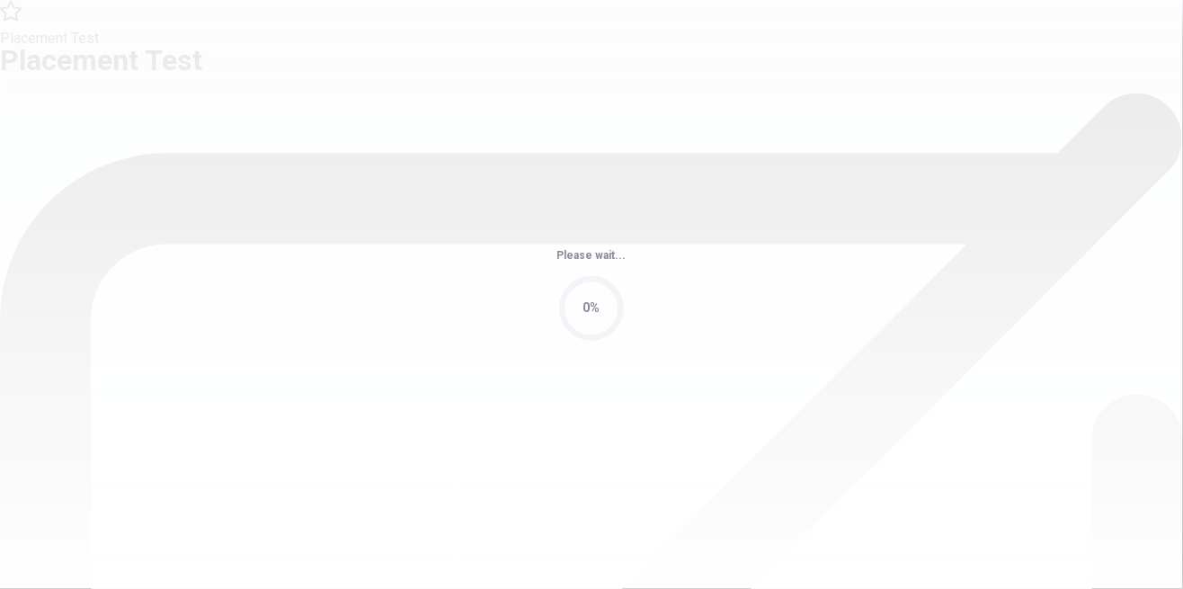
scroll to position [0, 0]
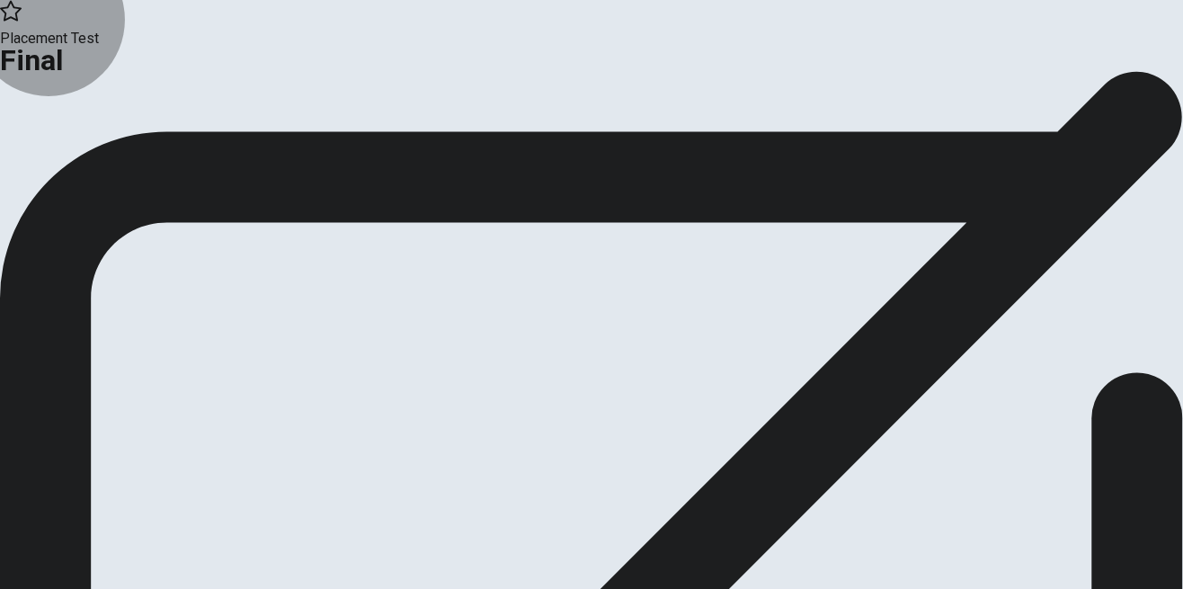
click at [73, 160] on button "Continue" at bounding box center [36, 148] width 73 height 24
